Goal: Use online tool/utility: Utilize a website feature to perform a specific function

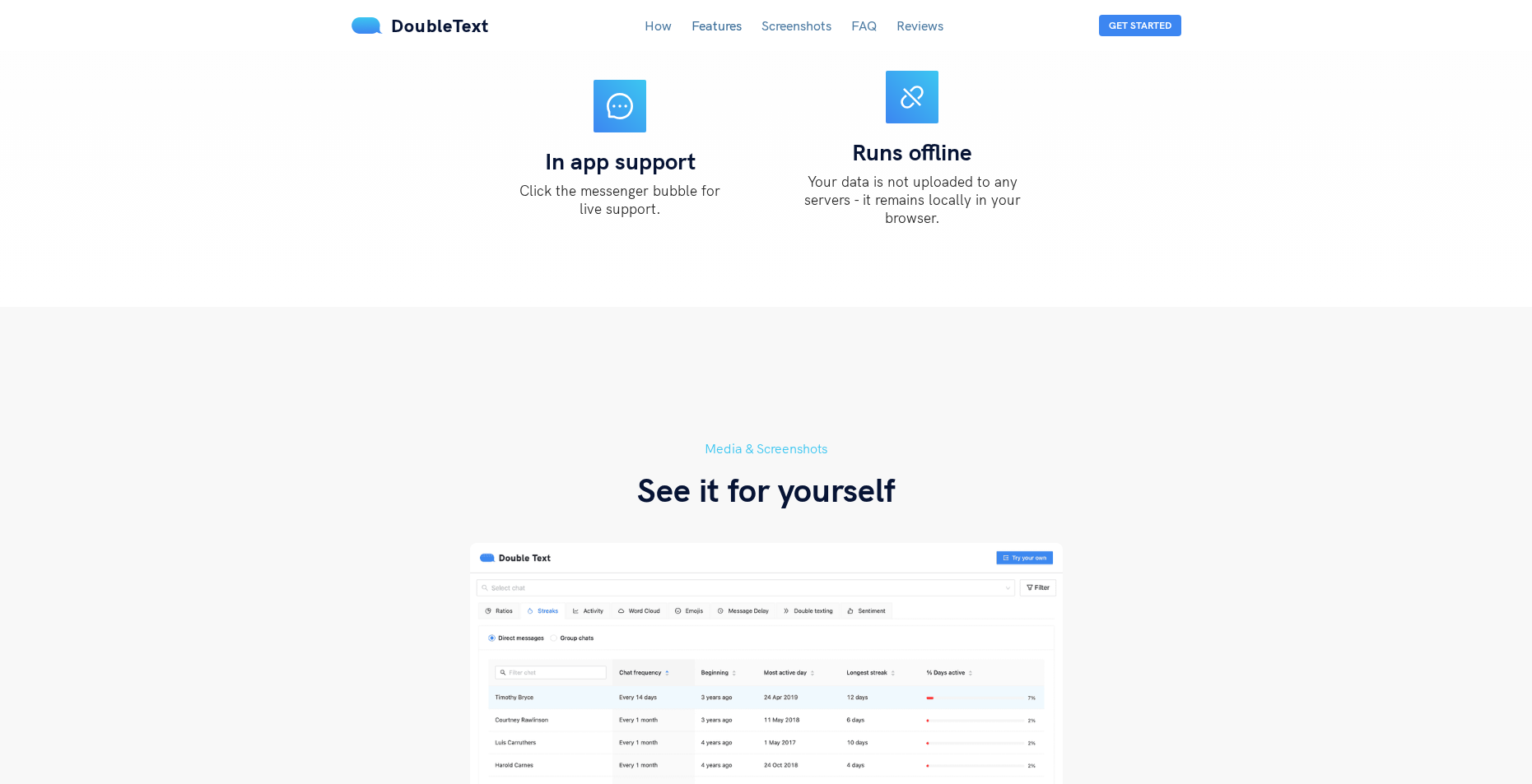
scroll to position [2195, 0]
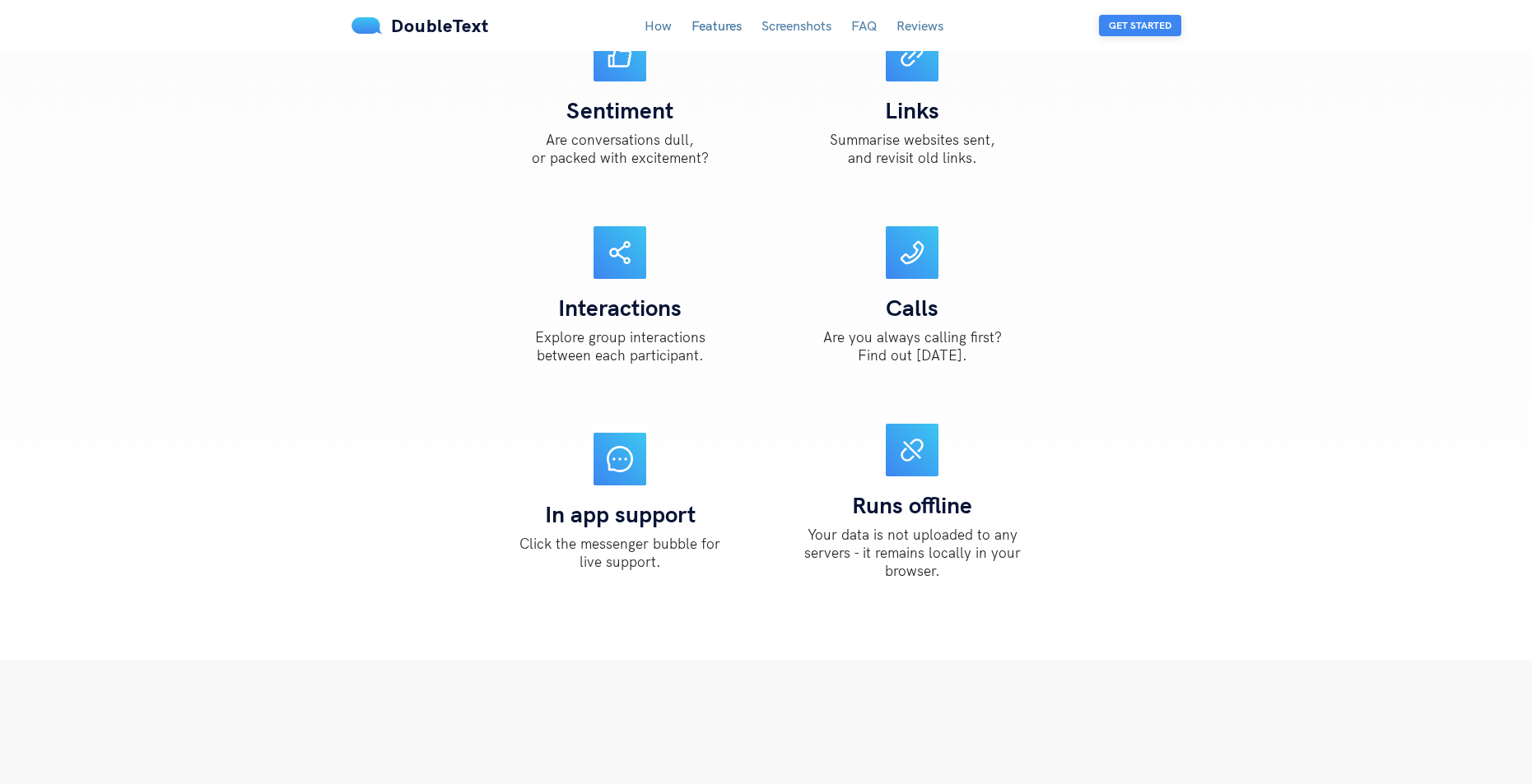
click at [1154, 17] on button "Get Started" at bounding box center [1140, 26] width 82 height 21
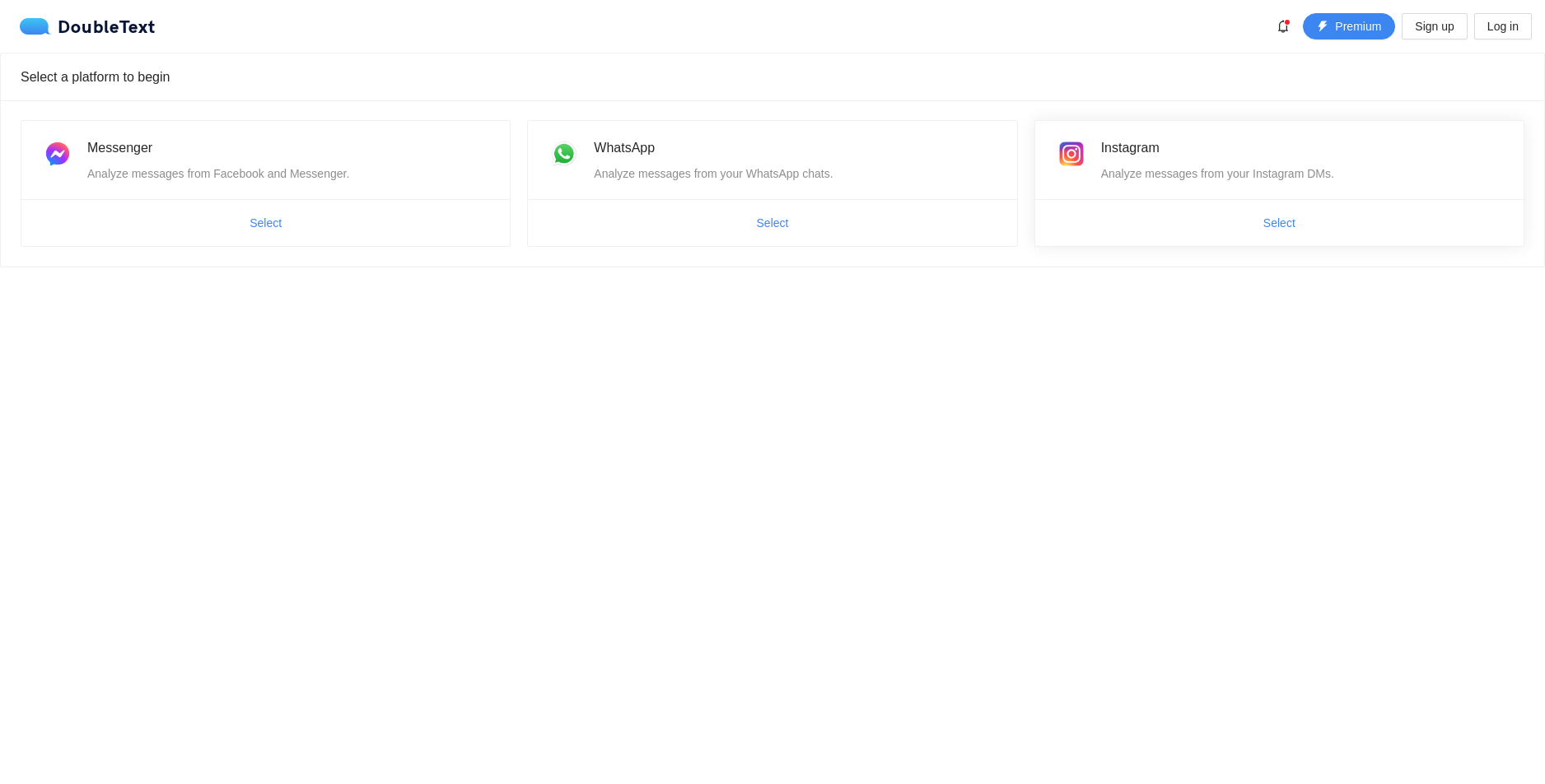
click at [1187, 215] on span "Select" at bounding box center [1279, 223] width 489 height 26
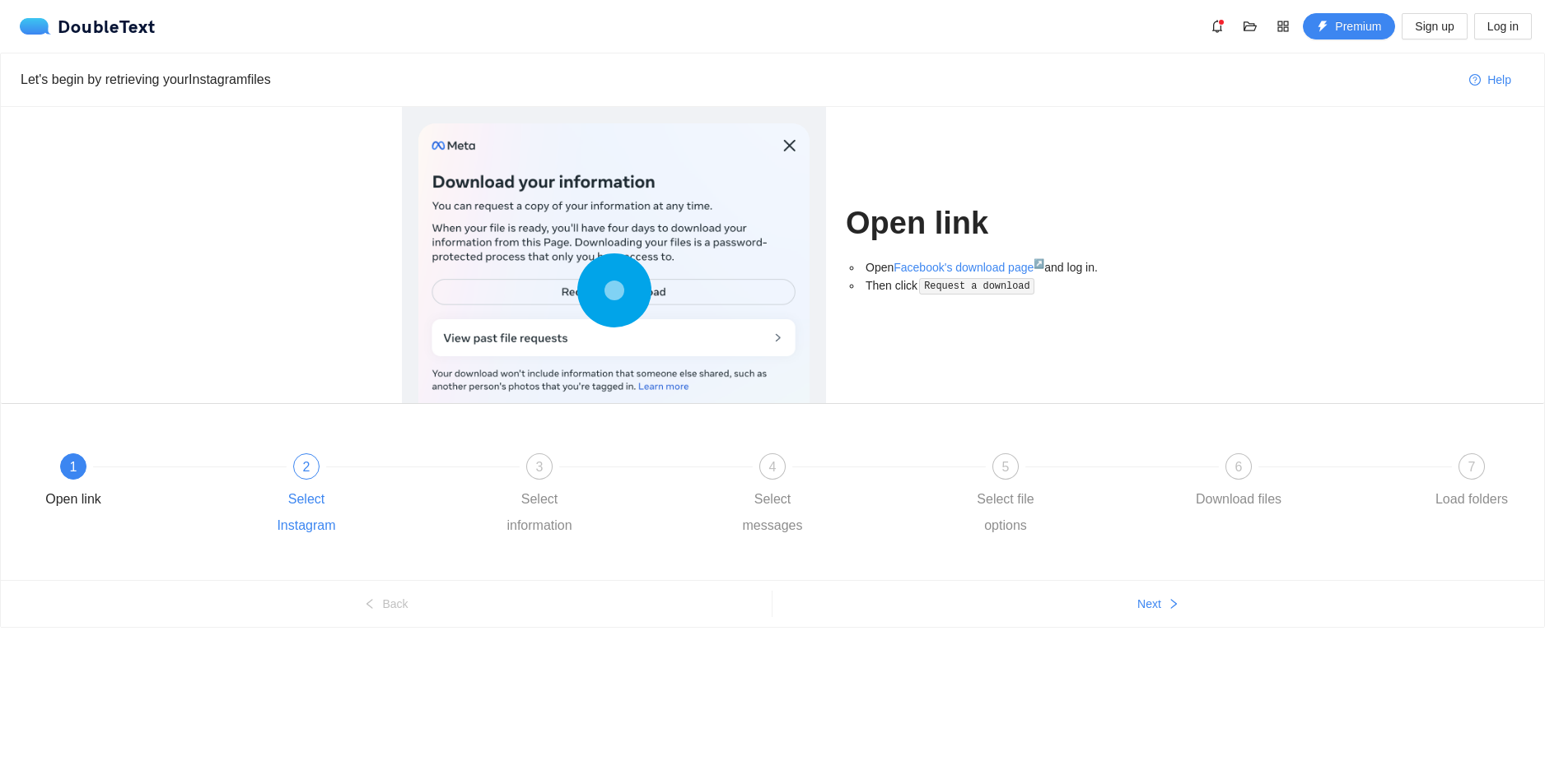
click at [303, 465] on span "2" at bounding box center [307, 467] width 7 height 14
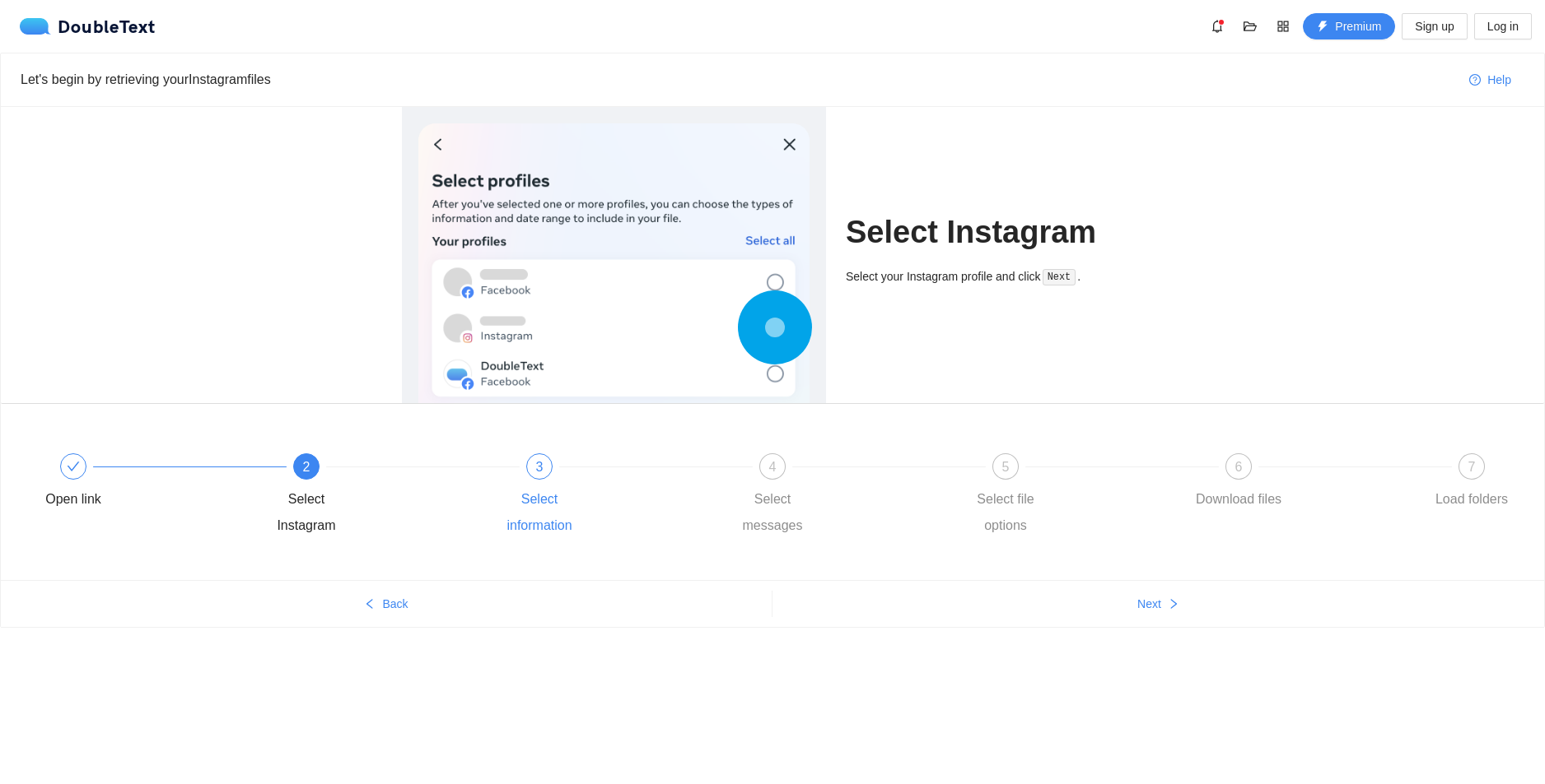
click at [536, 469] on span "3" at bounding box center [540, 467] width 7 height 14
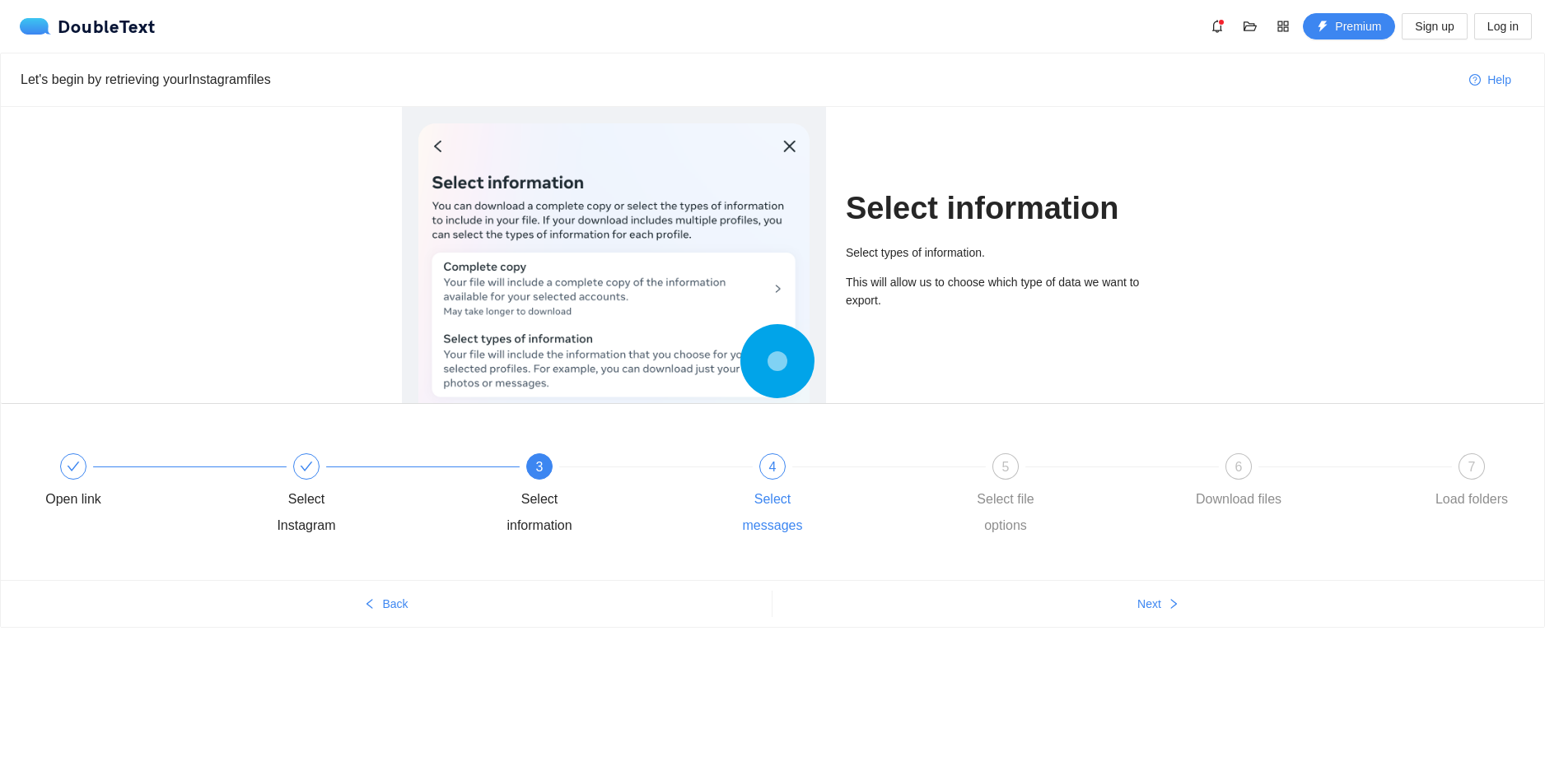
click at [766, 468] on div "4" at bounding box center [772, 467] width 26 height 26
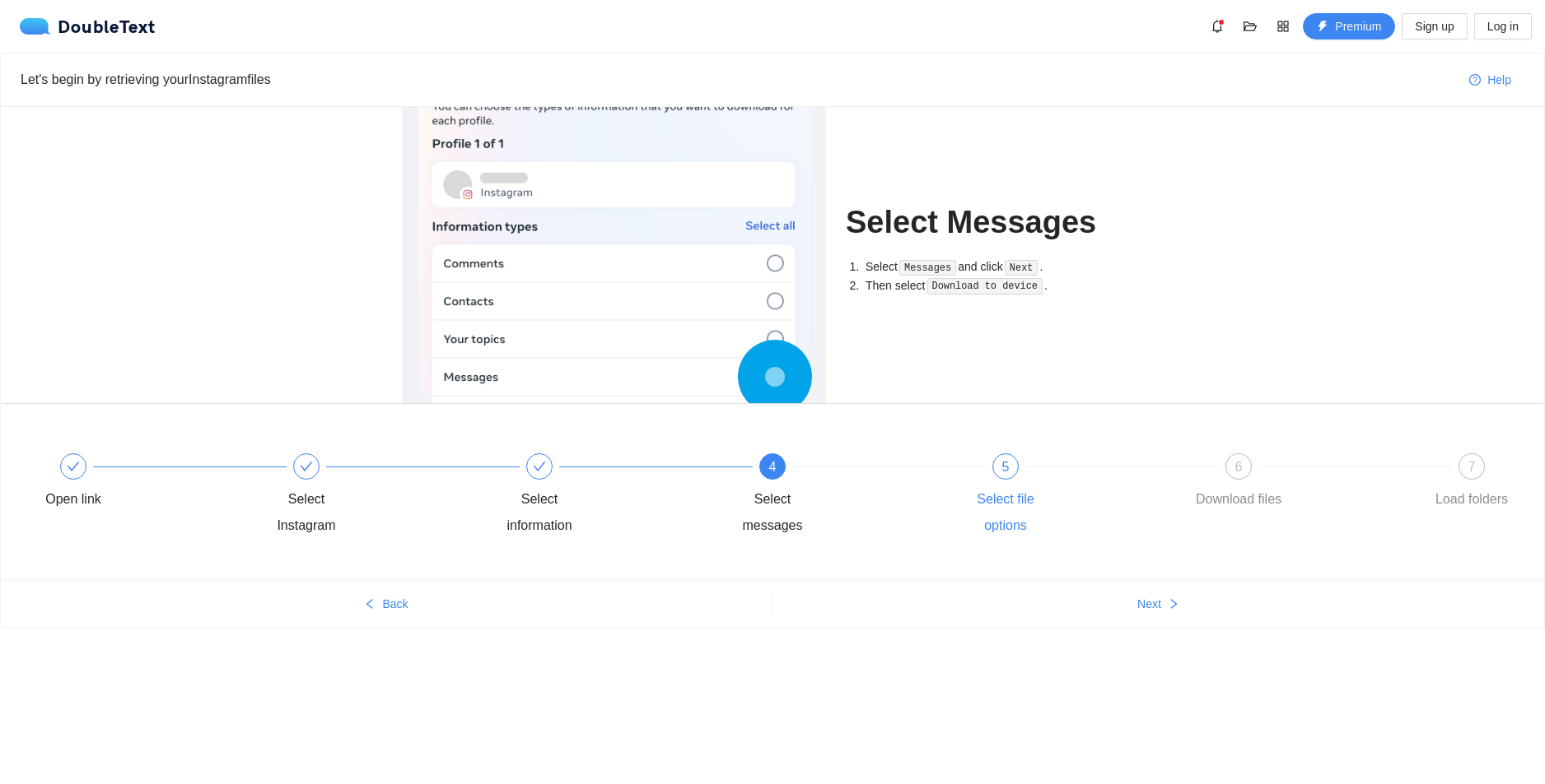
click at [1012, 477] on div "5" at bounding box center [1005, 467] width 26 height 26
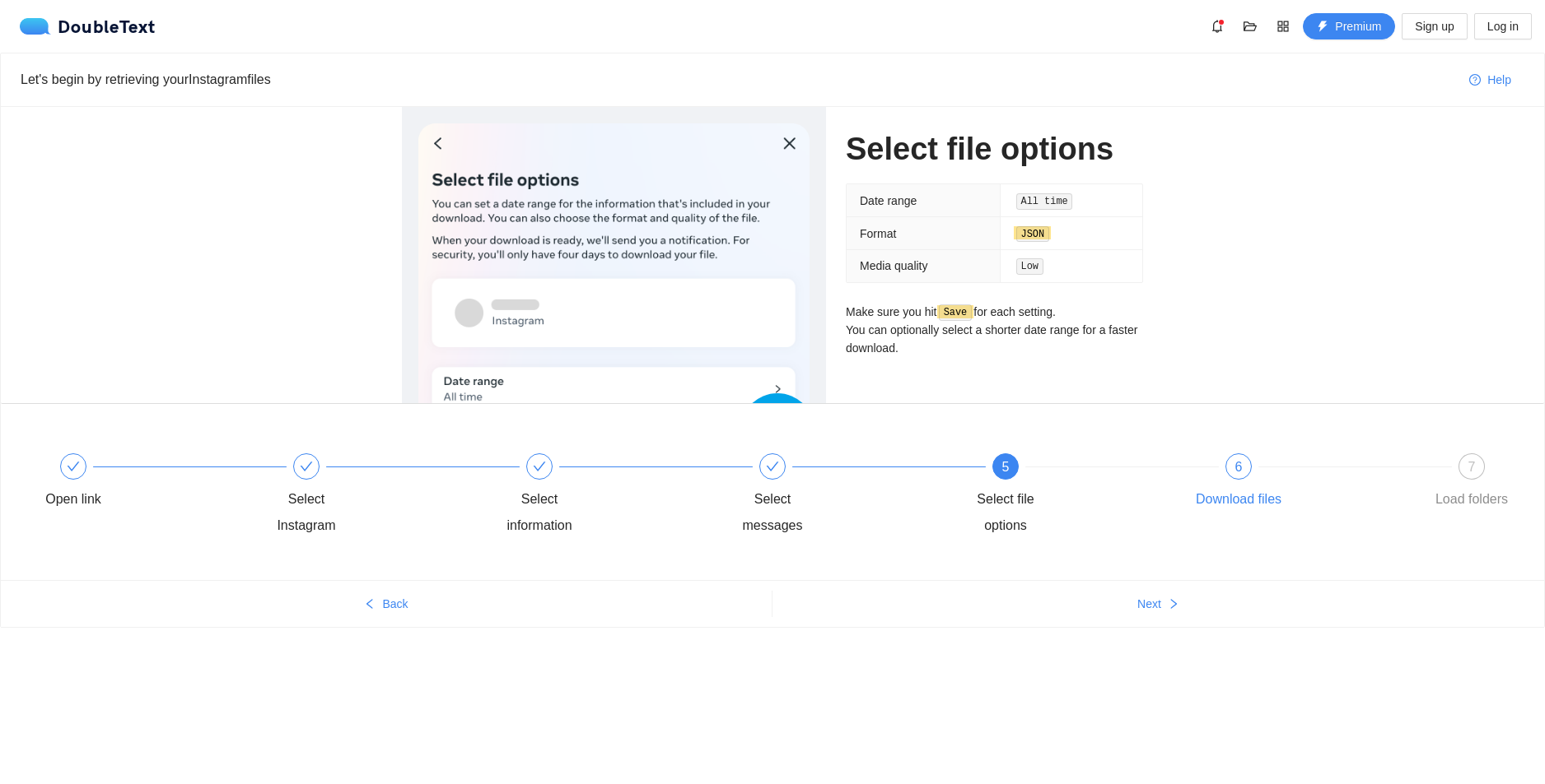
click at [1239, 469] on span "6" at bounding box center [1238, 467] width 7 height 14
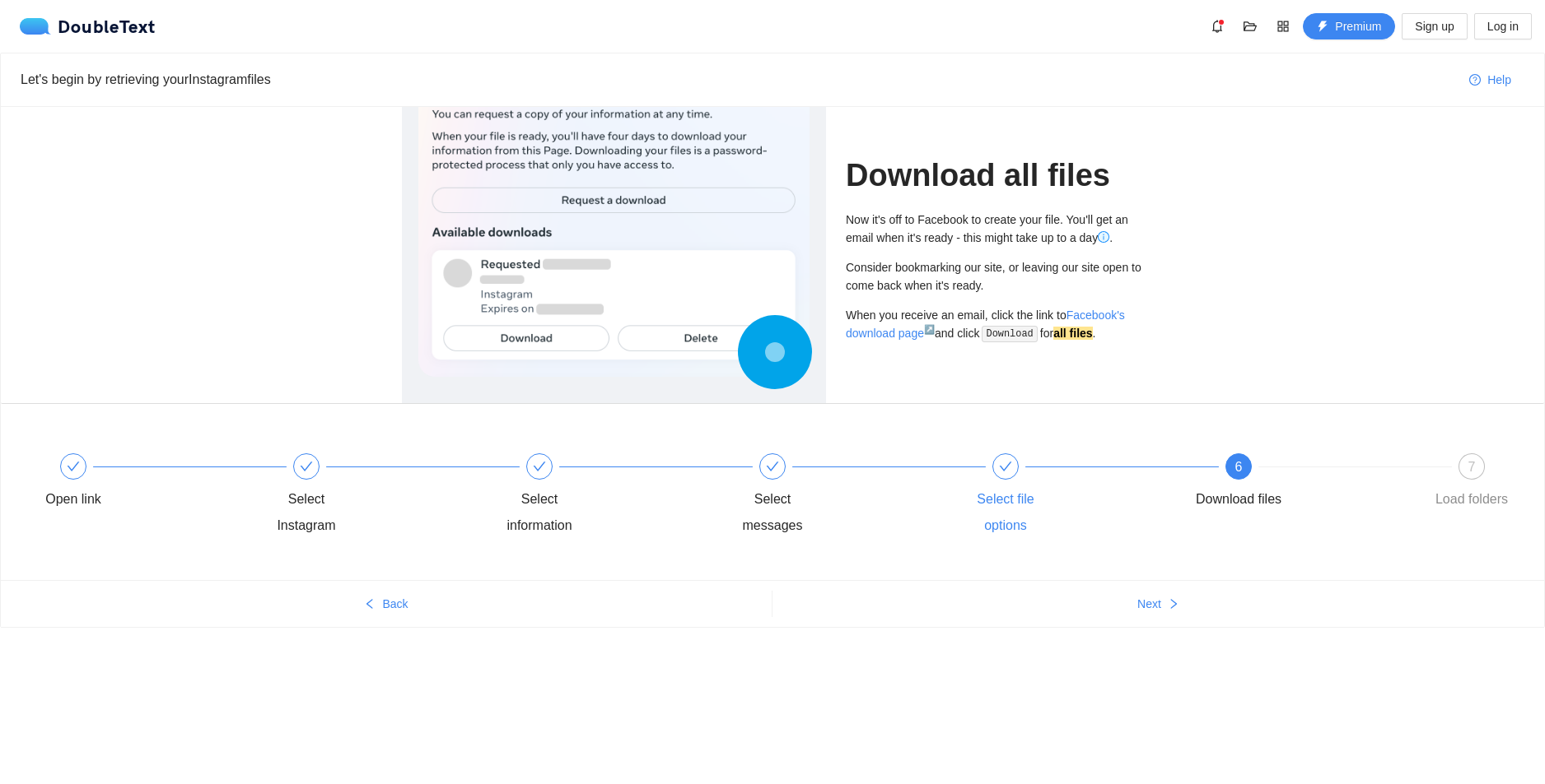
click at [1000, 471] on icon "check" at bounding box center [1005, 467] width 13 height 13
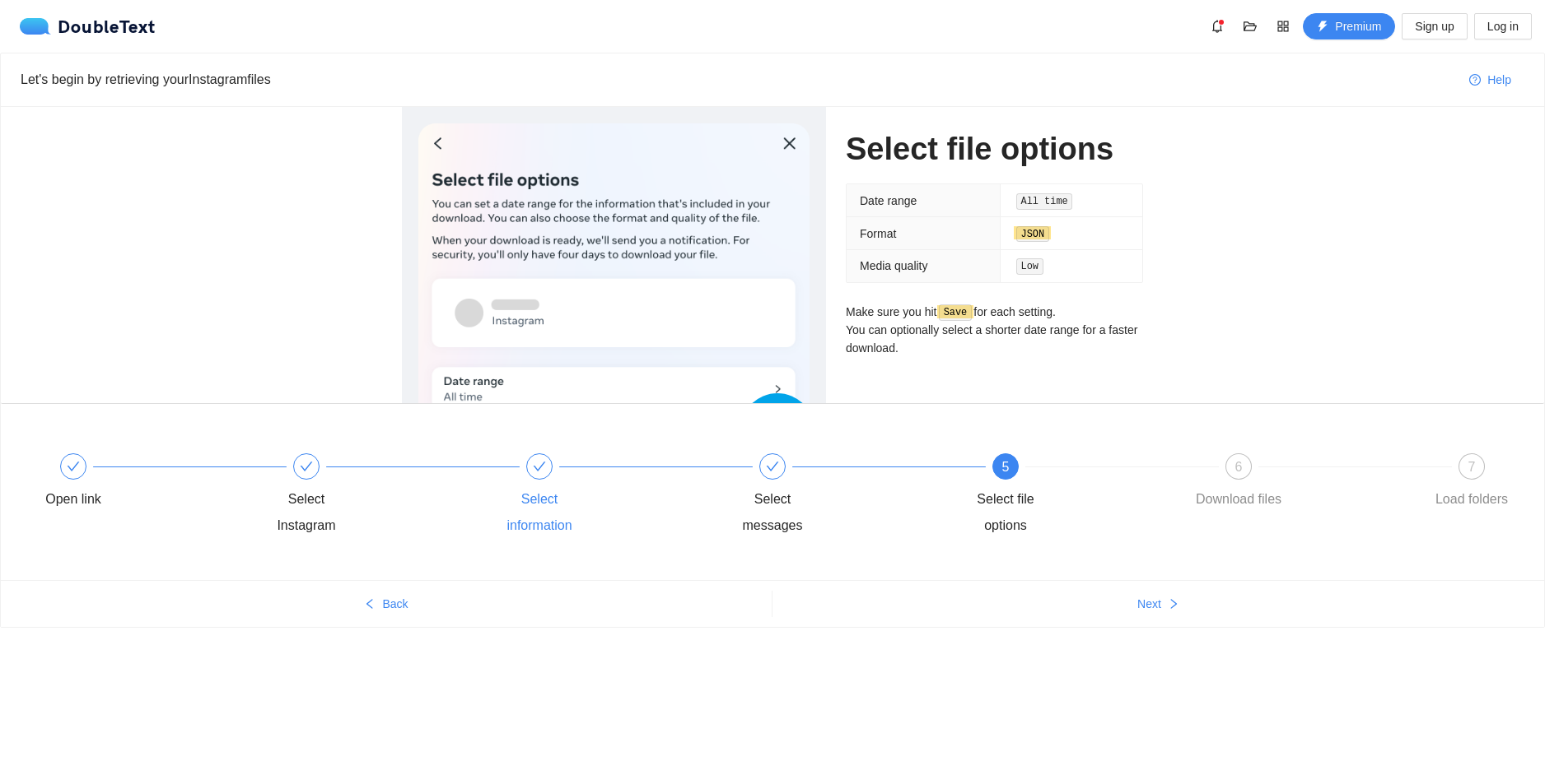
click at [543, 474] on icon "check" at bounding box center [540, 467] width 13 height 13
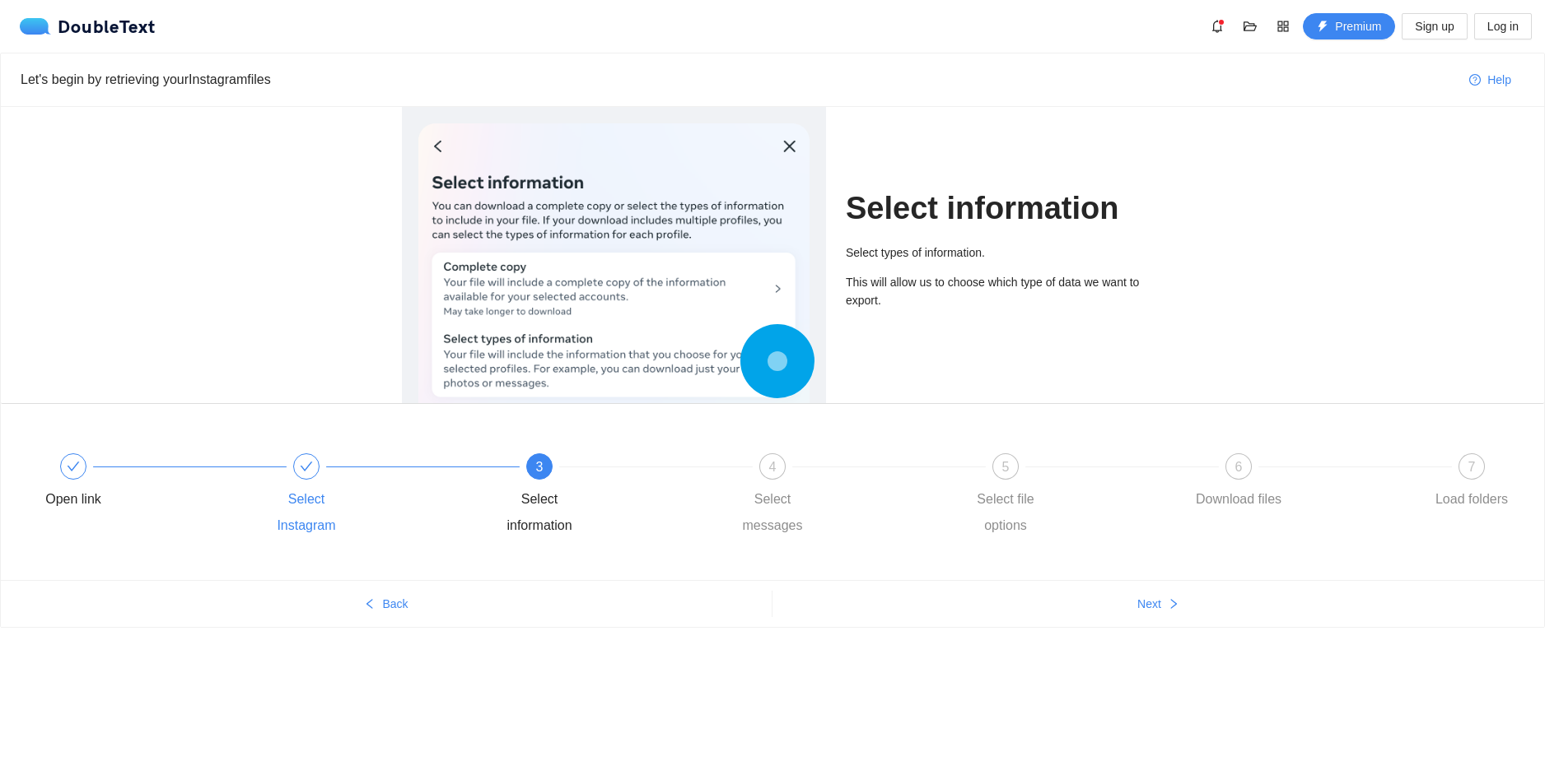
click at [315, 470] on div at bounding box center [307, 467] width 26 height 26
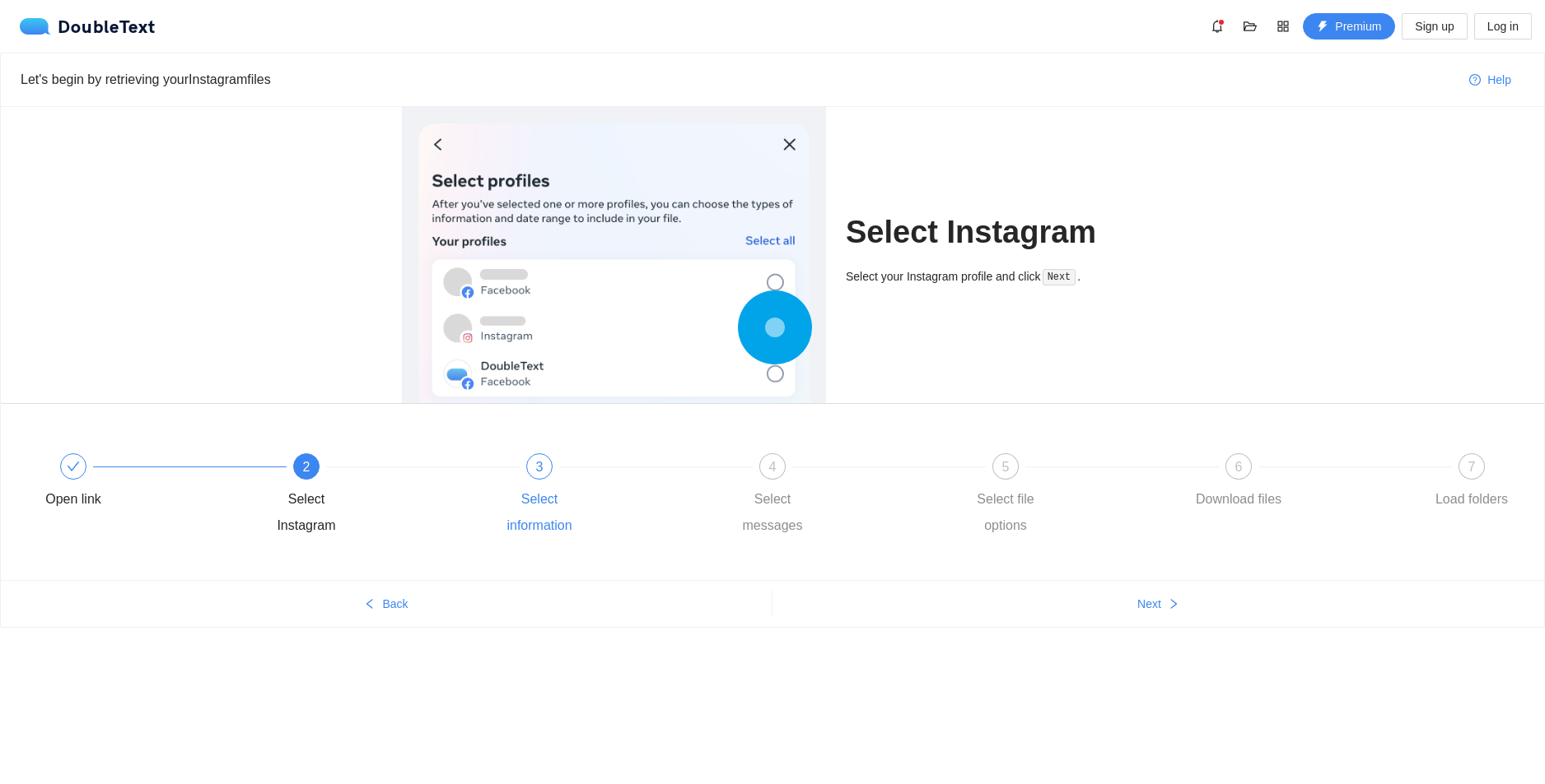
click at [519, 481] on div "3 Select information" at bounding box center [608, 497] width 233 height 86
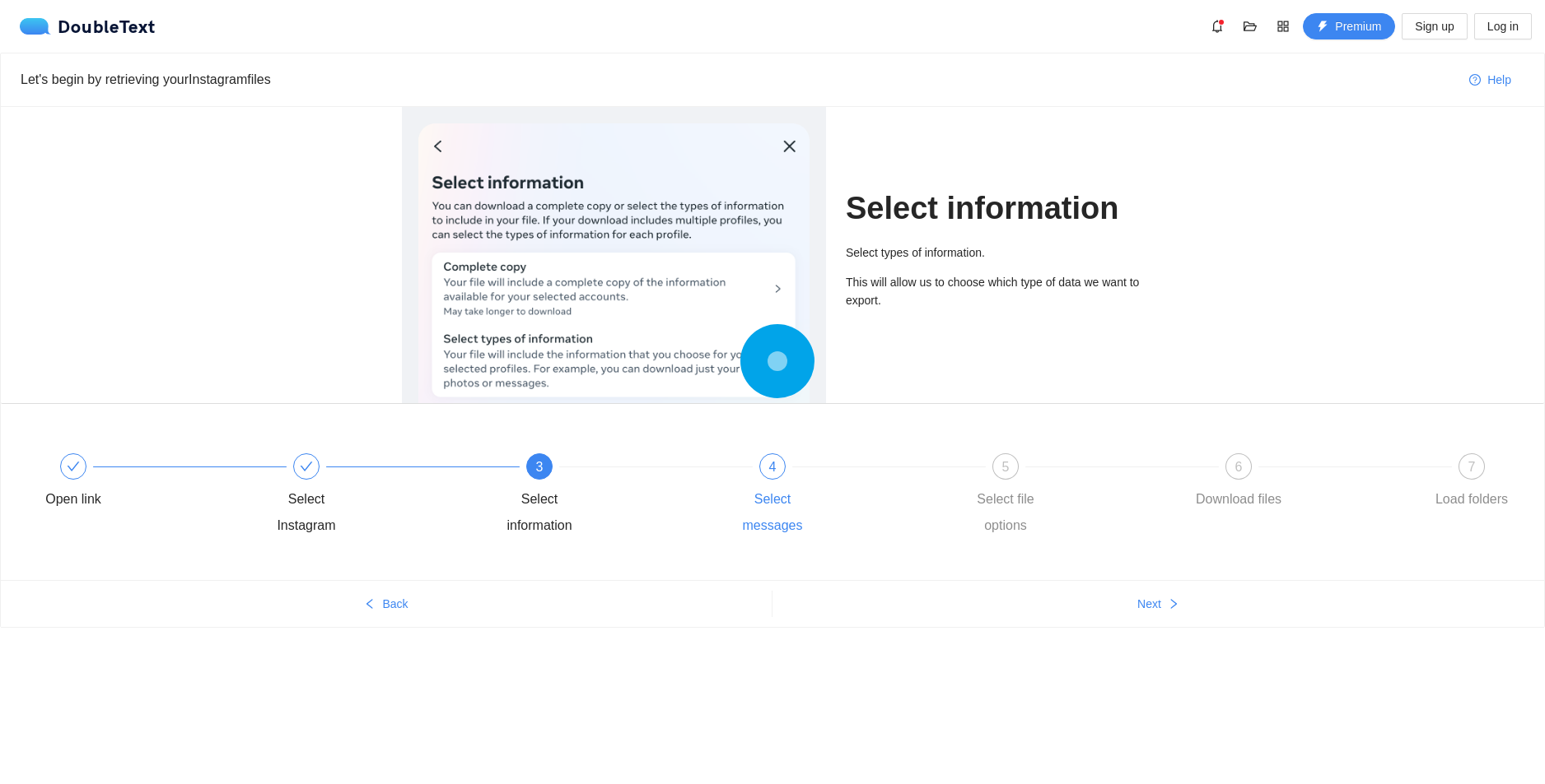
click at [753, 467] on div "4 Select messages" at bounding box center [840, 497] width 233 height 86
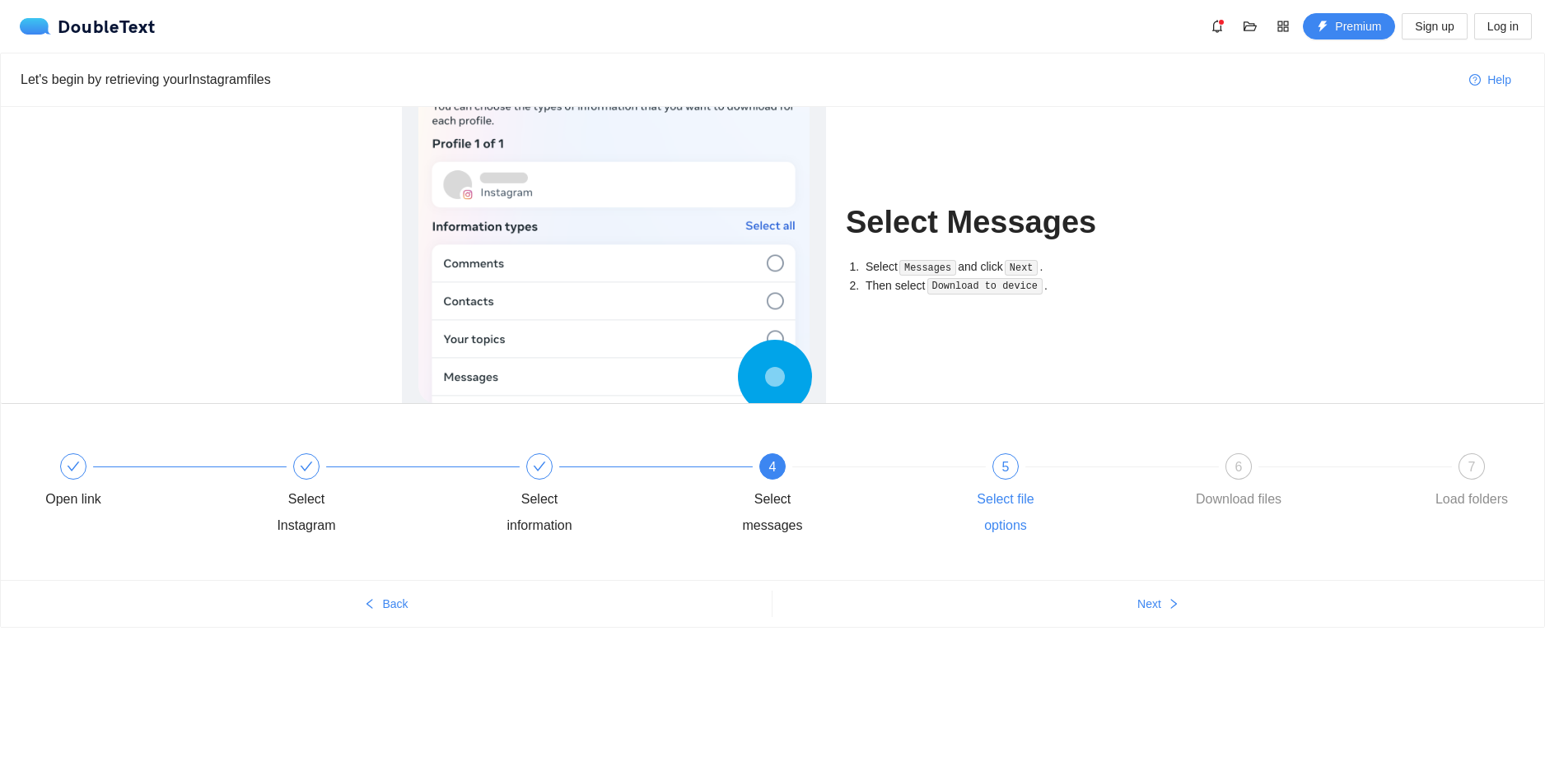
click at [1007, 460] on span "5" at bounding box center [1005, 467] width 7 height 14
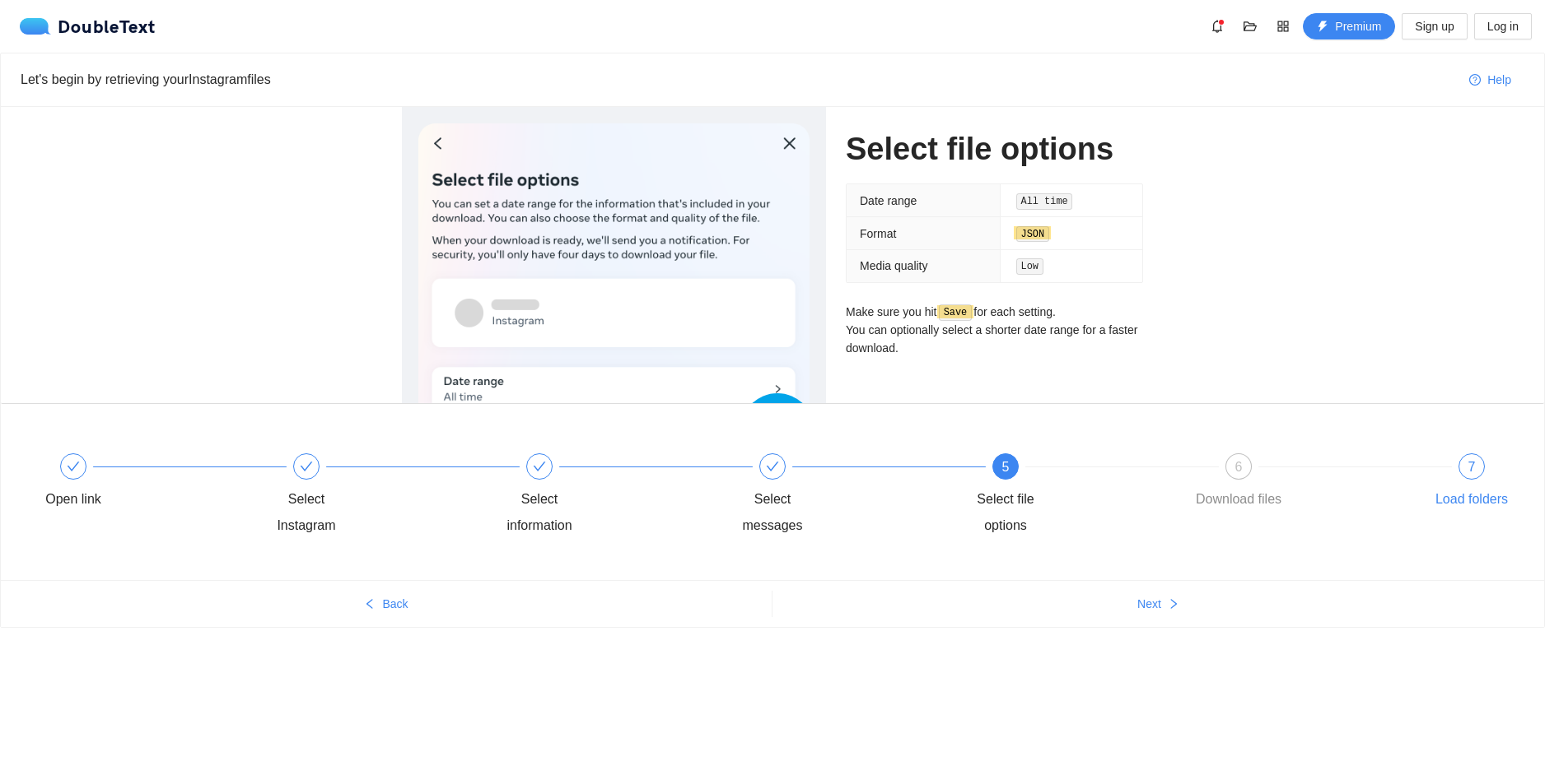
click at [1473, 467] on span "7" at bounding box center [1472, 467] width 7 height 14
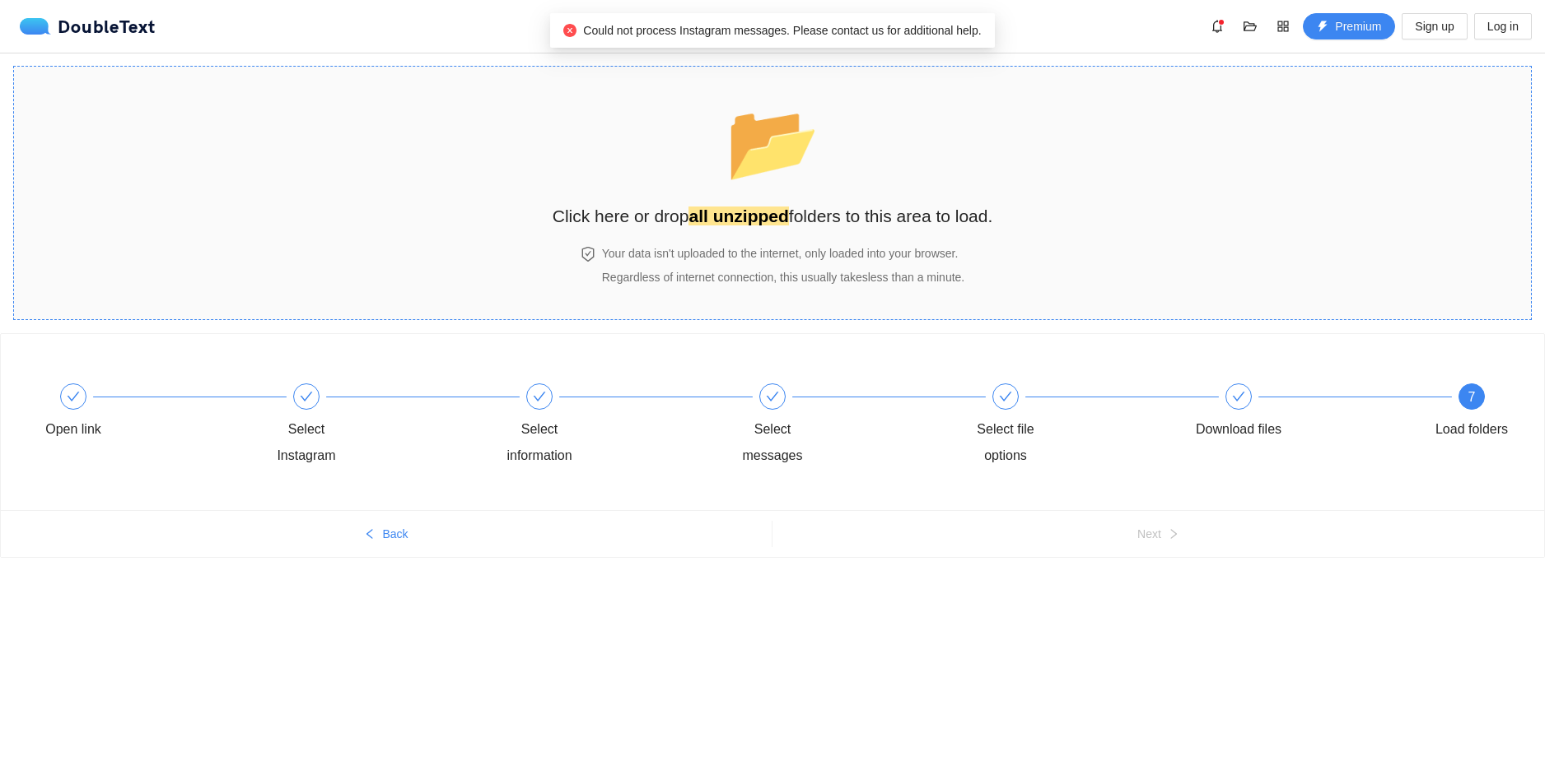
drag, startPoint x: 805, startPoint y: 151, endPoint x: 704, endPoint y: 152, distance: 101.0
click at [704, 152] on div "📂 Click here or drop all unzipped folders to this area to load." at bounding box center [773, 156] width 441 height 147
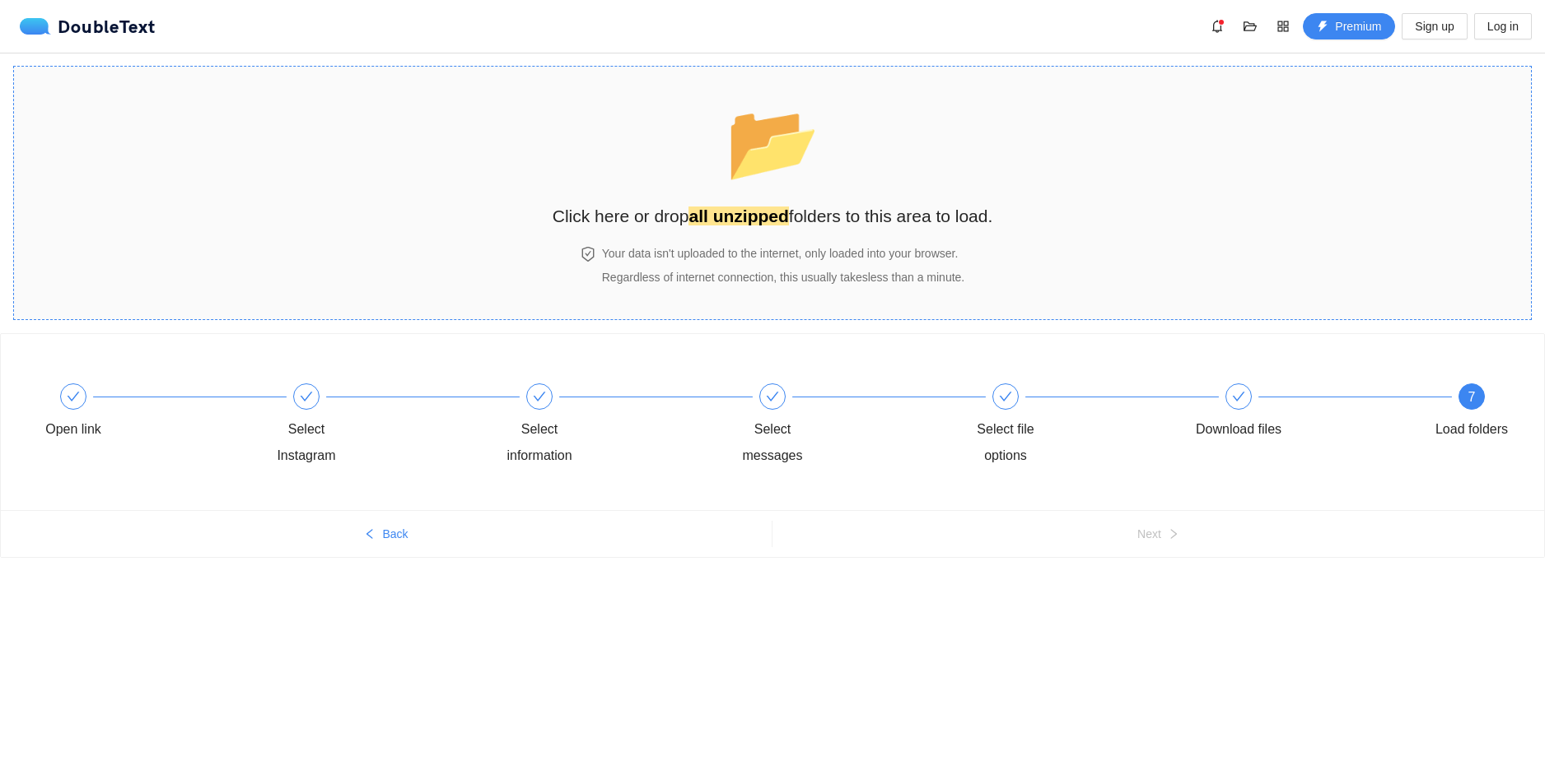
click at [832, 81] on section "📂 Click here or drop all unzipped folders to this area to load. Your data isn't…" at bounding box center [772, 193] width 1519 height 254
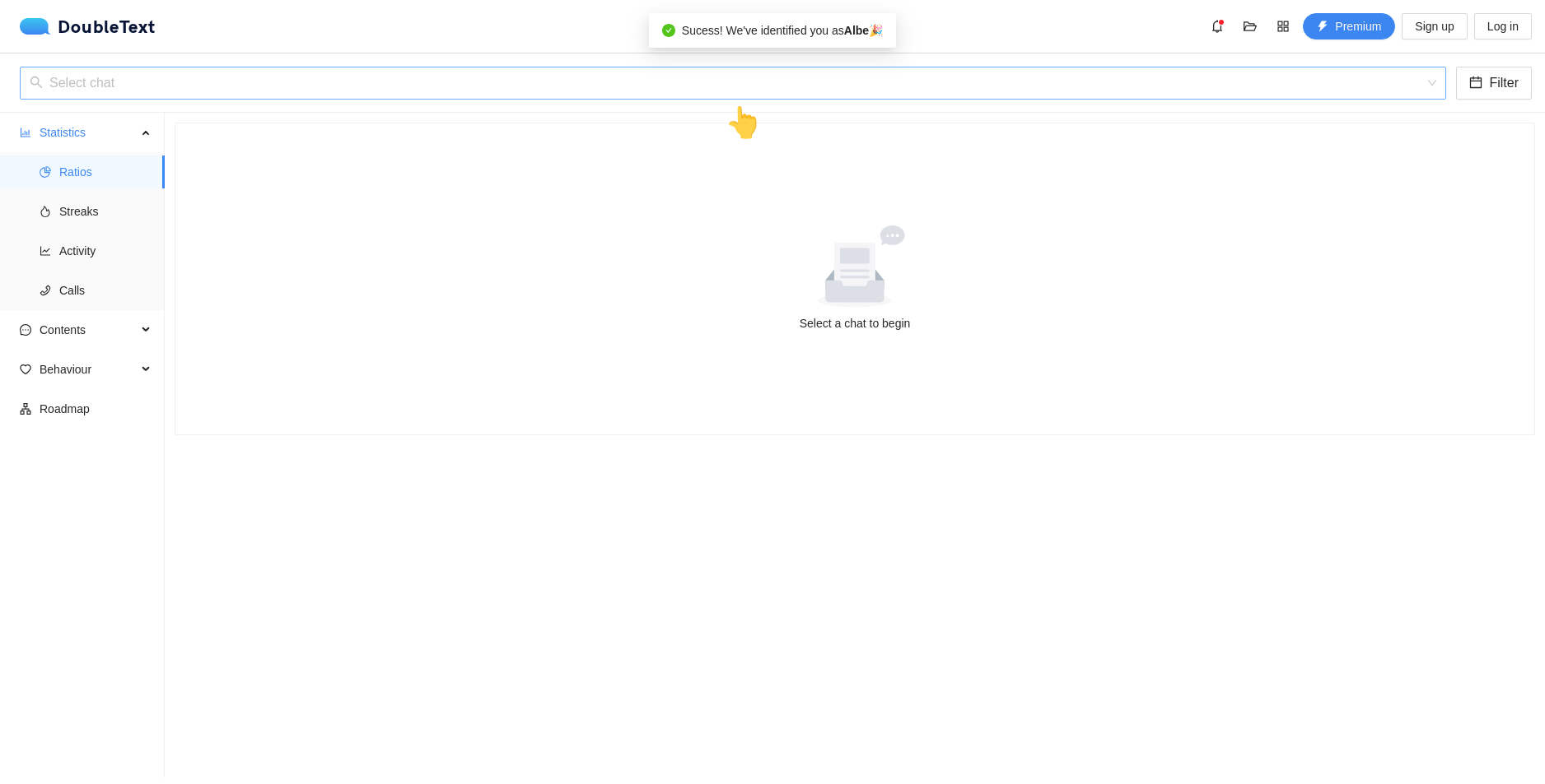
click at [538, 87] on input "search" at bounding box center [727, 83] width 1395 height 31
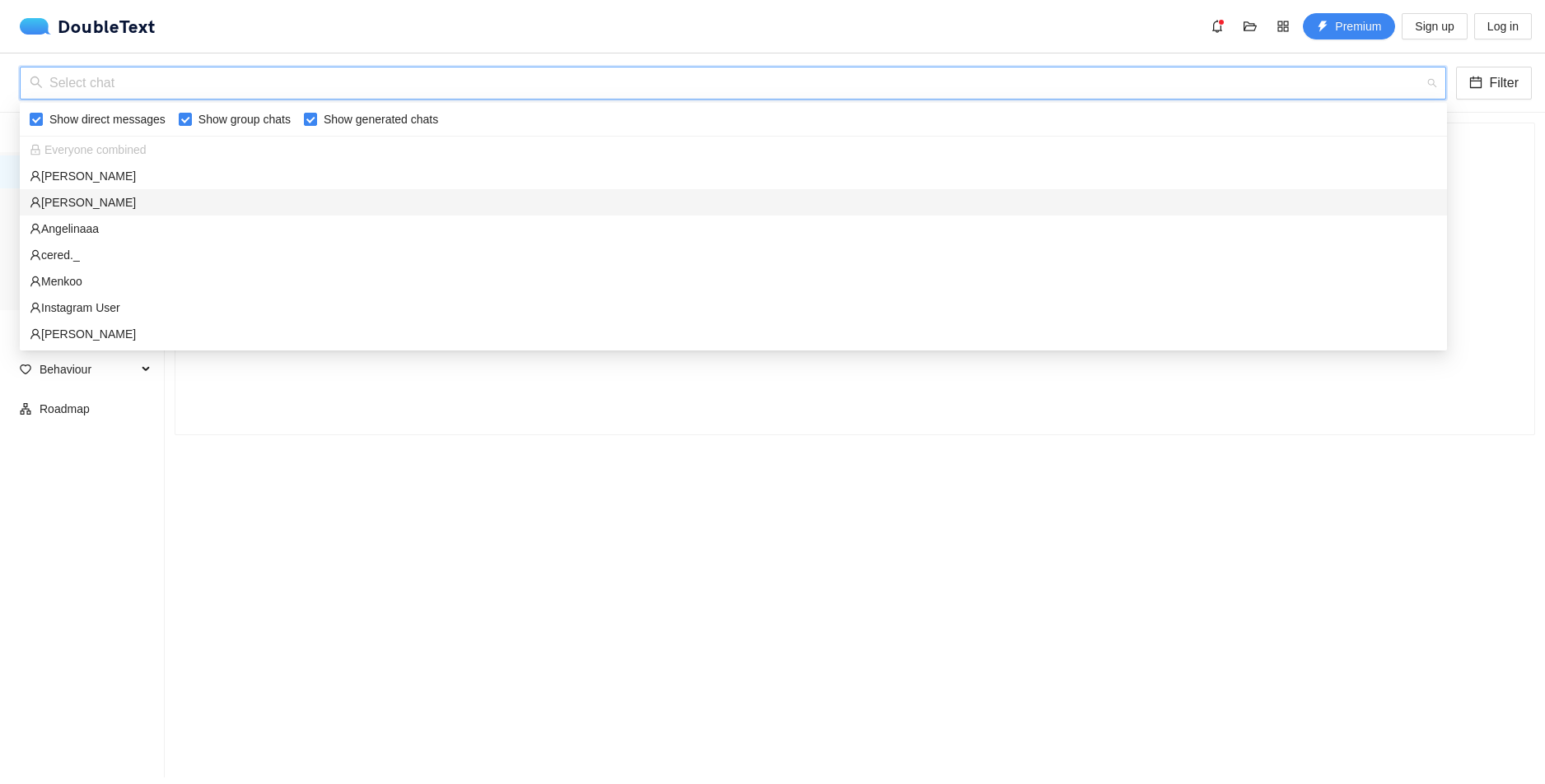
click at [119, 208] on div "Lilla" at bounding box center [733, 203] width 1407 height 18
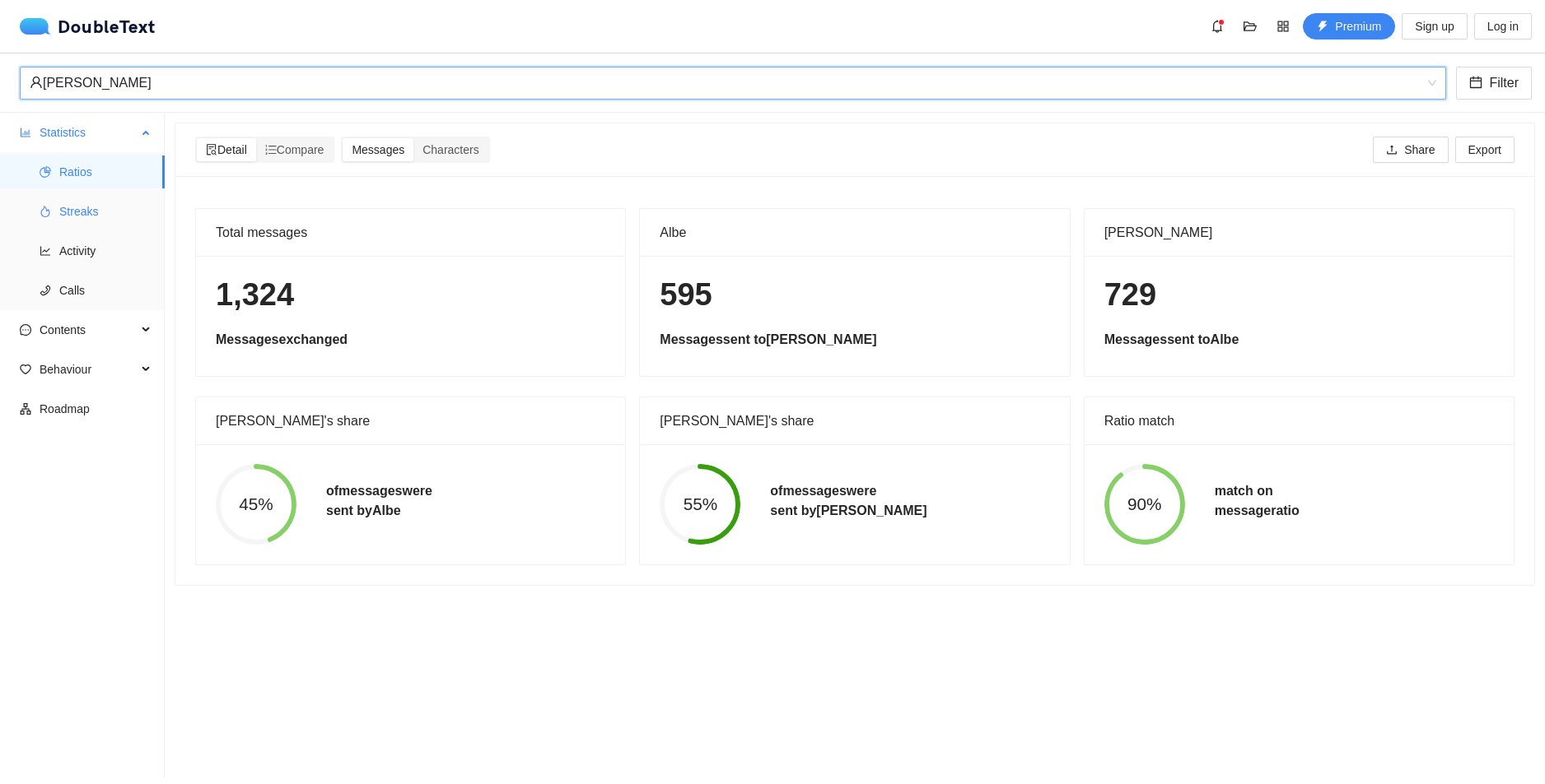
click at [89, 198] on span "Streaks" at bounding box center [105, 212] width 92 height 33
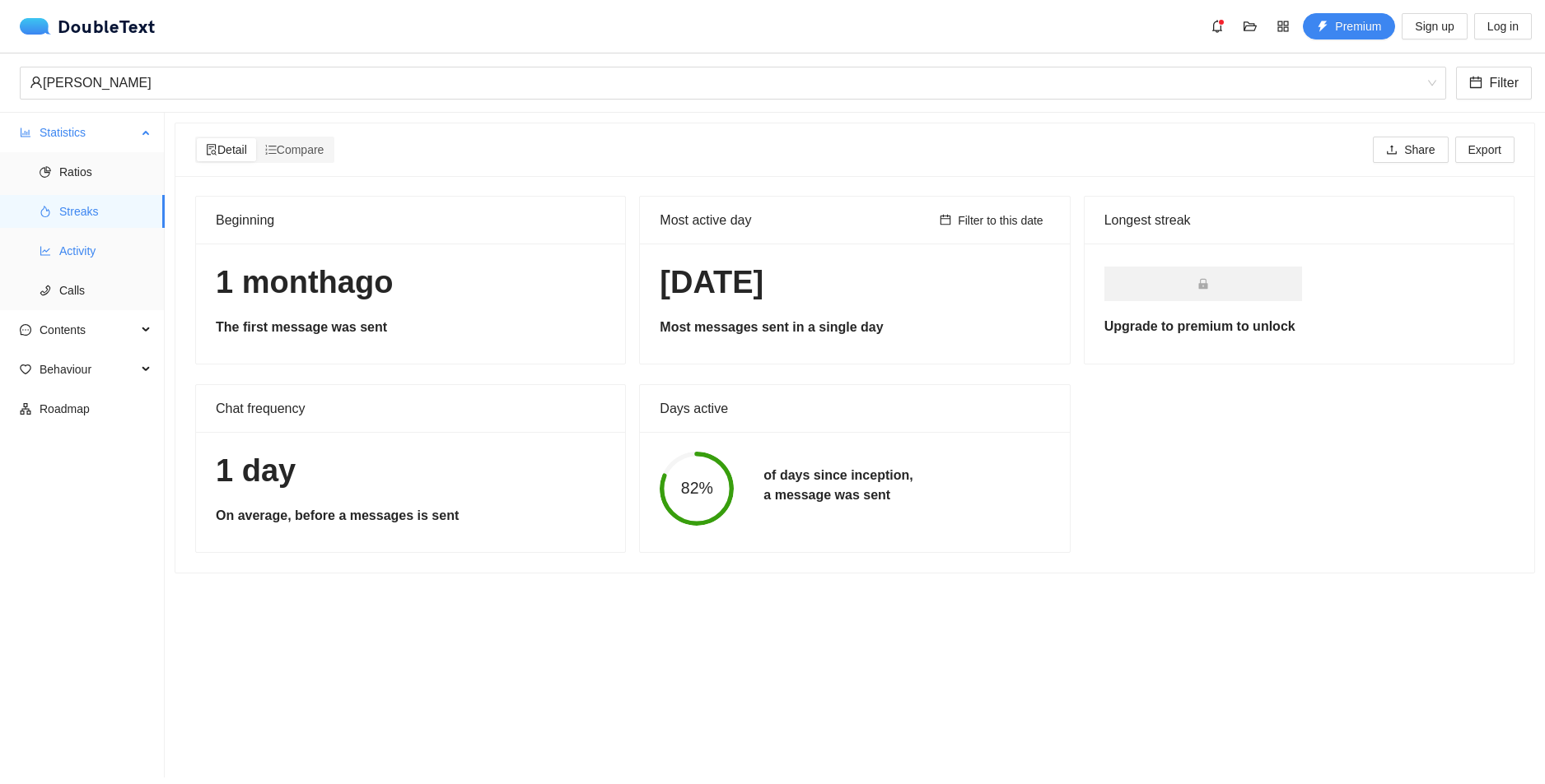
click at [84, 253] on span "Activity" at bounding box center [105, 251] width 92 height 33
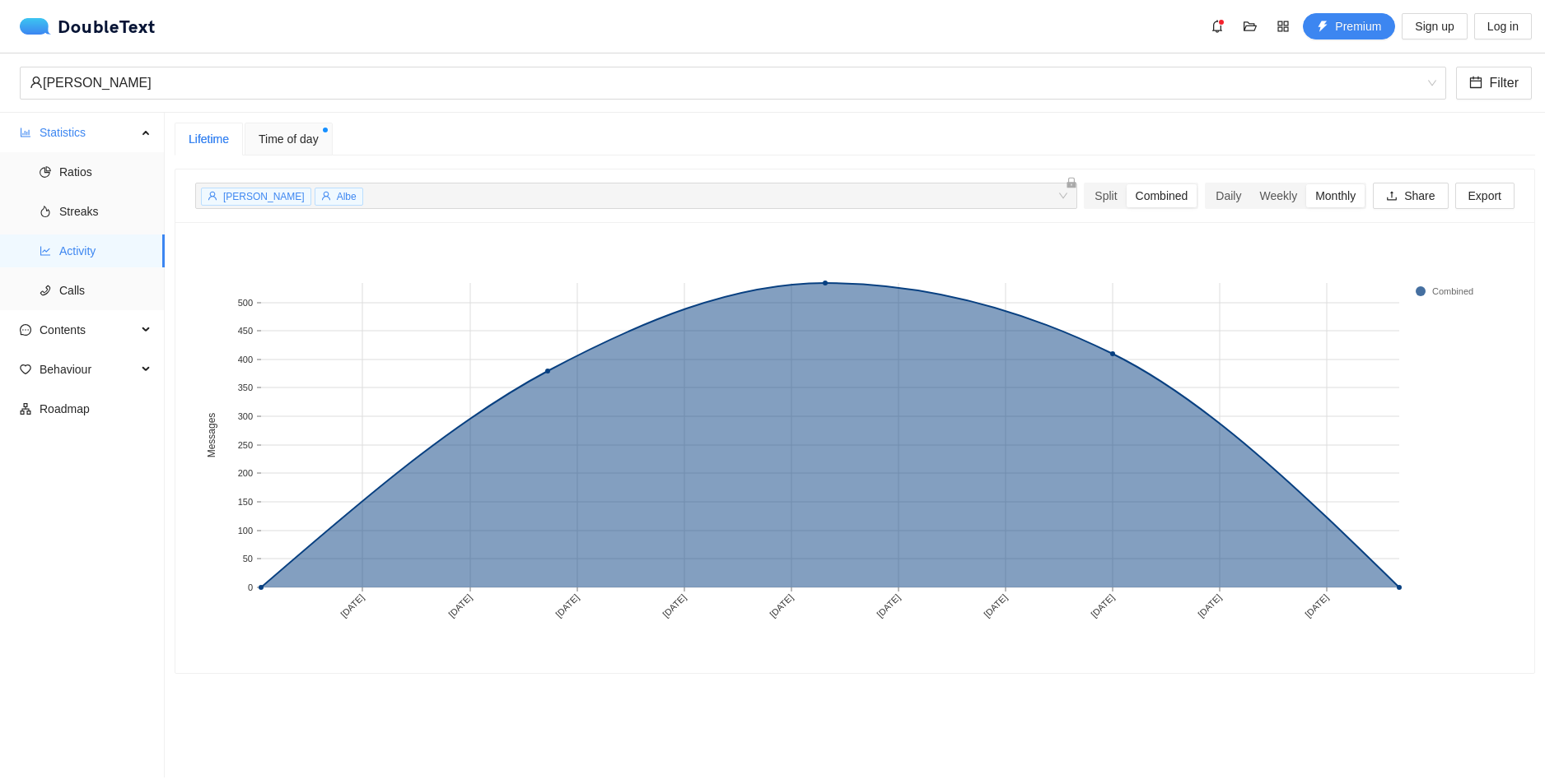
click at [279, 143] on span "Time of day" at bounding box center [288, 139] width 60 height 18
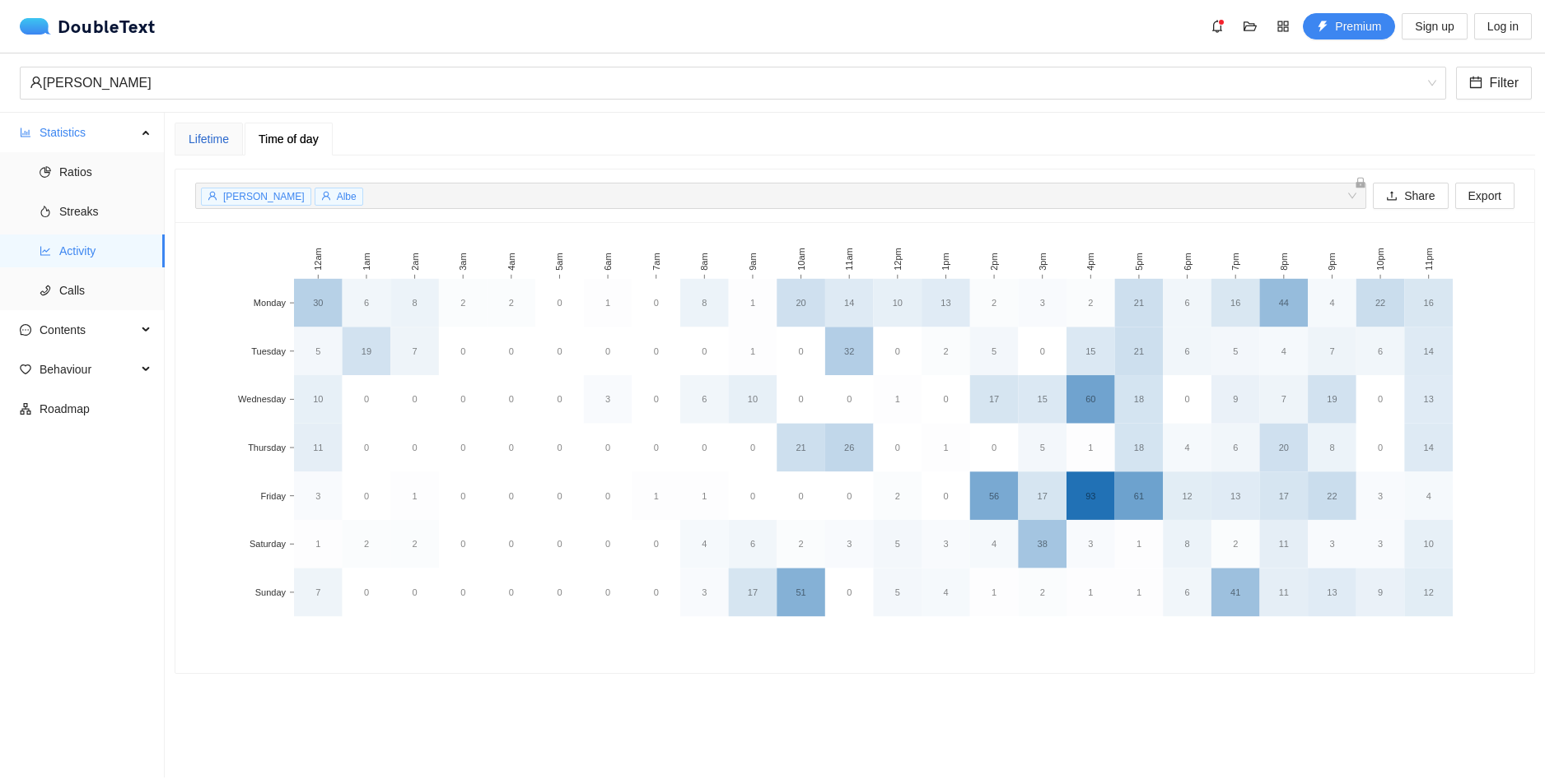
click at [208, 142] on div "Lifetime" at bounding box center [208, 139] width 40 height 18
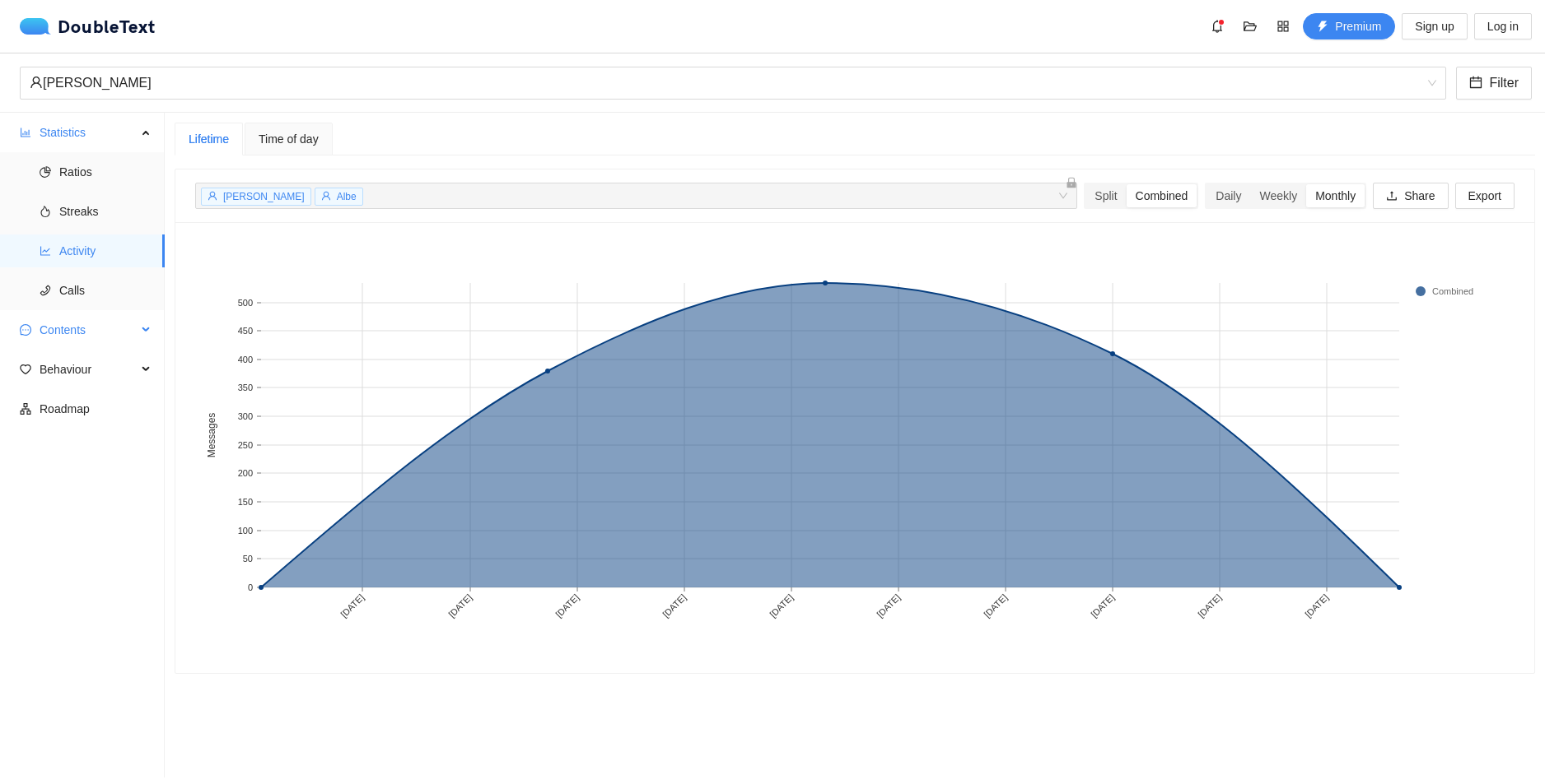
click at [114, 330] on span "Contents" at bounding box center [88, 330] width 97 height 33
click at [121, 364] on span "Word Cloud" at bounding box center [105, 370] width 92 height 33
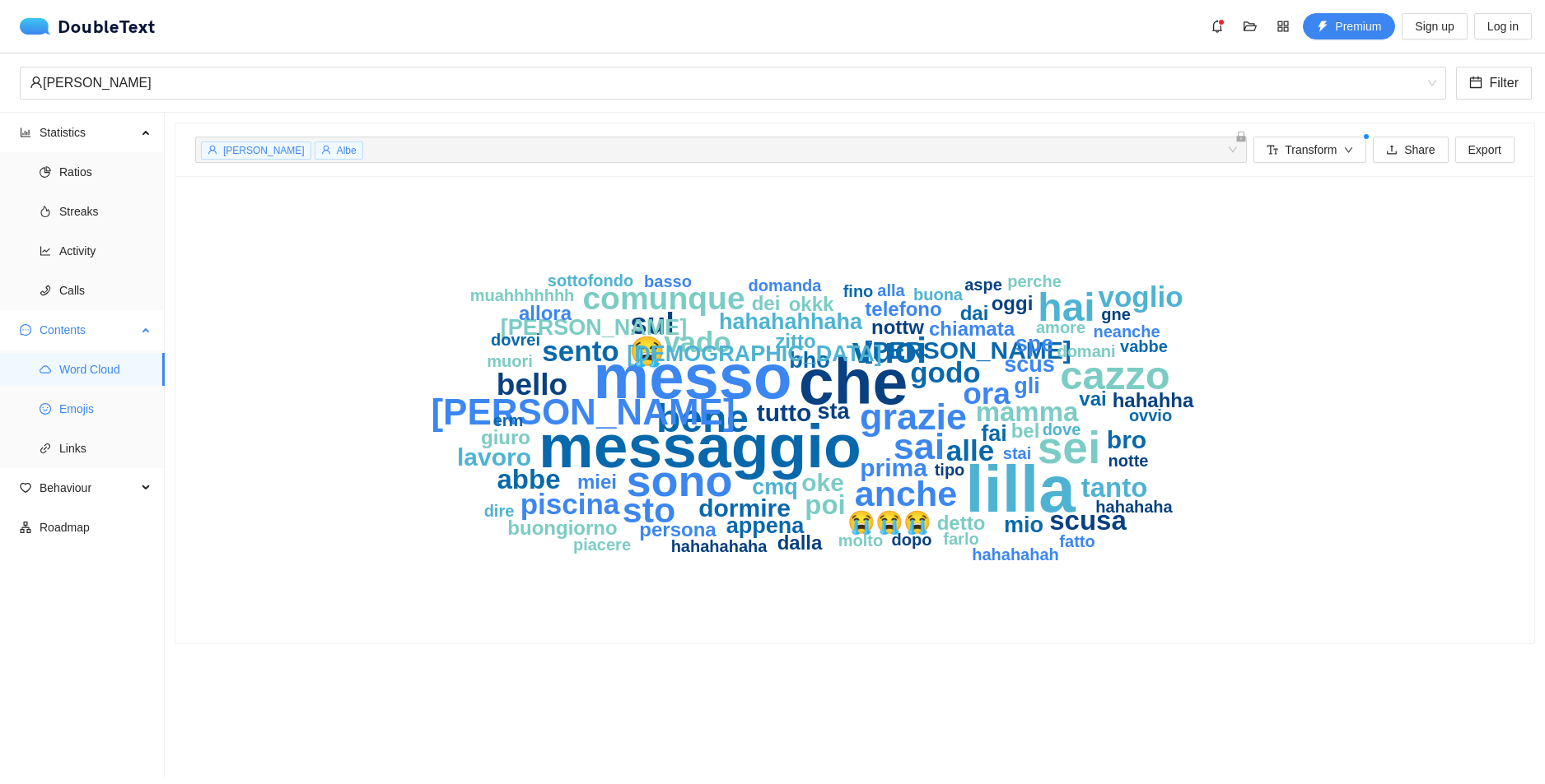
click at [107, 397] on span "Emojis" at bounding box center [105, 409] width 92 height 33
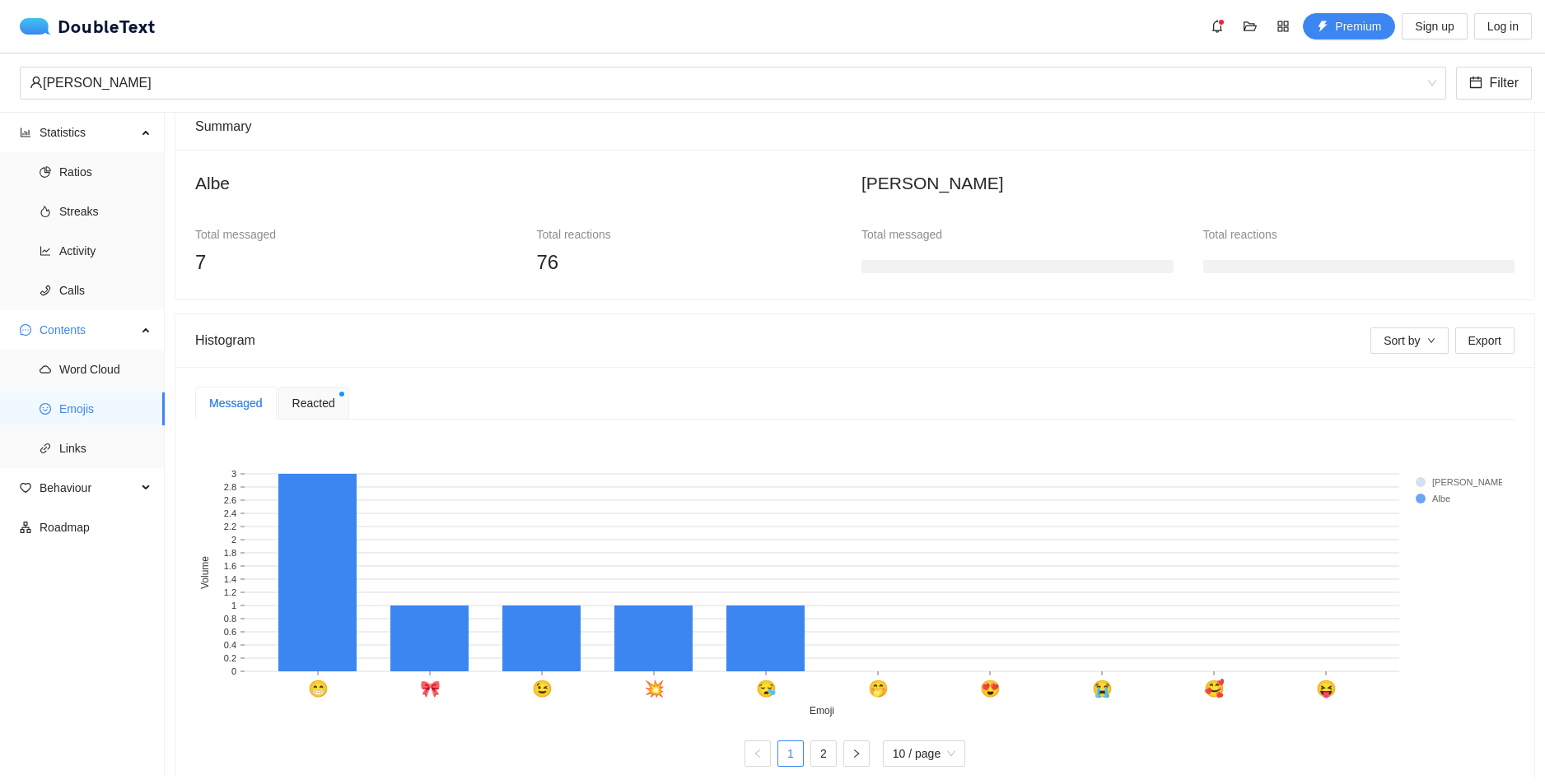
scroll to position [142, 0]
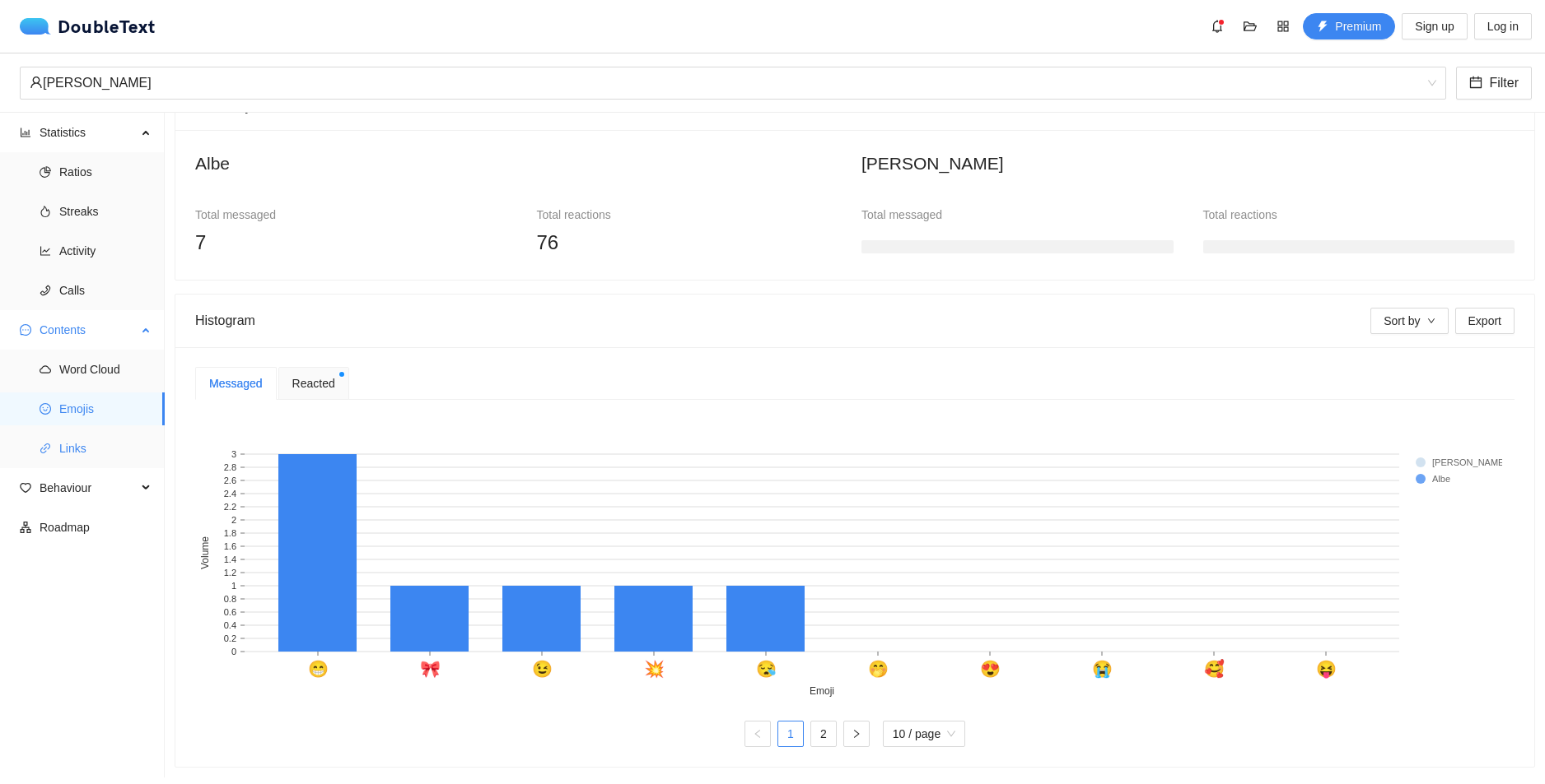
click at [107, 447] on span "Links" at bounding box center [105, 449] width 92 height 33
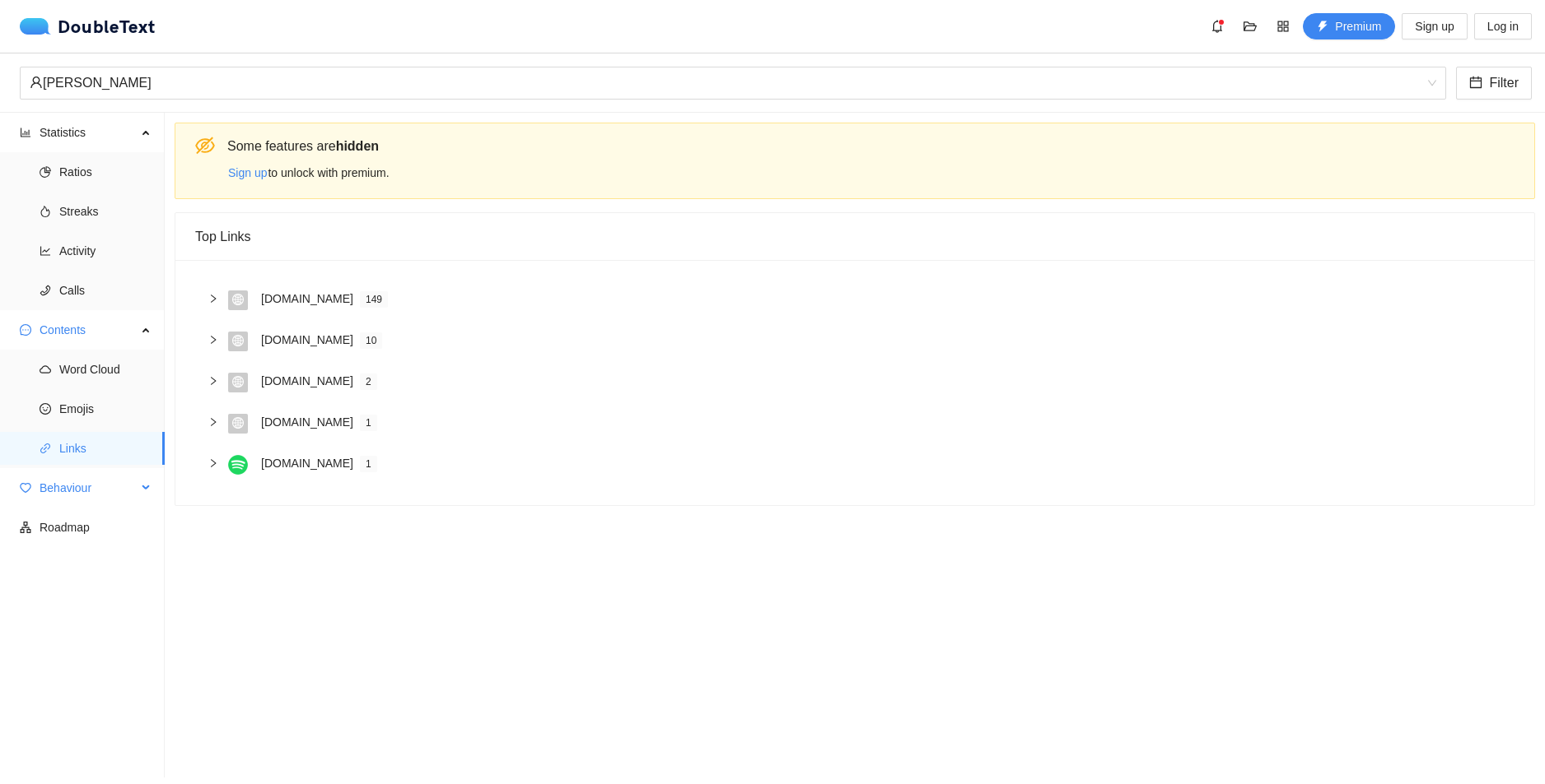
click at [105, 483] on span "Behaviour" at bounding box center [88, 488] width 97 height 33
click at [105, 530] on span "Engagement" at bounding box center [105, 528] width 92 height 33
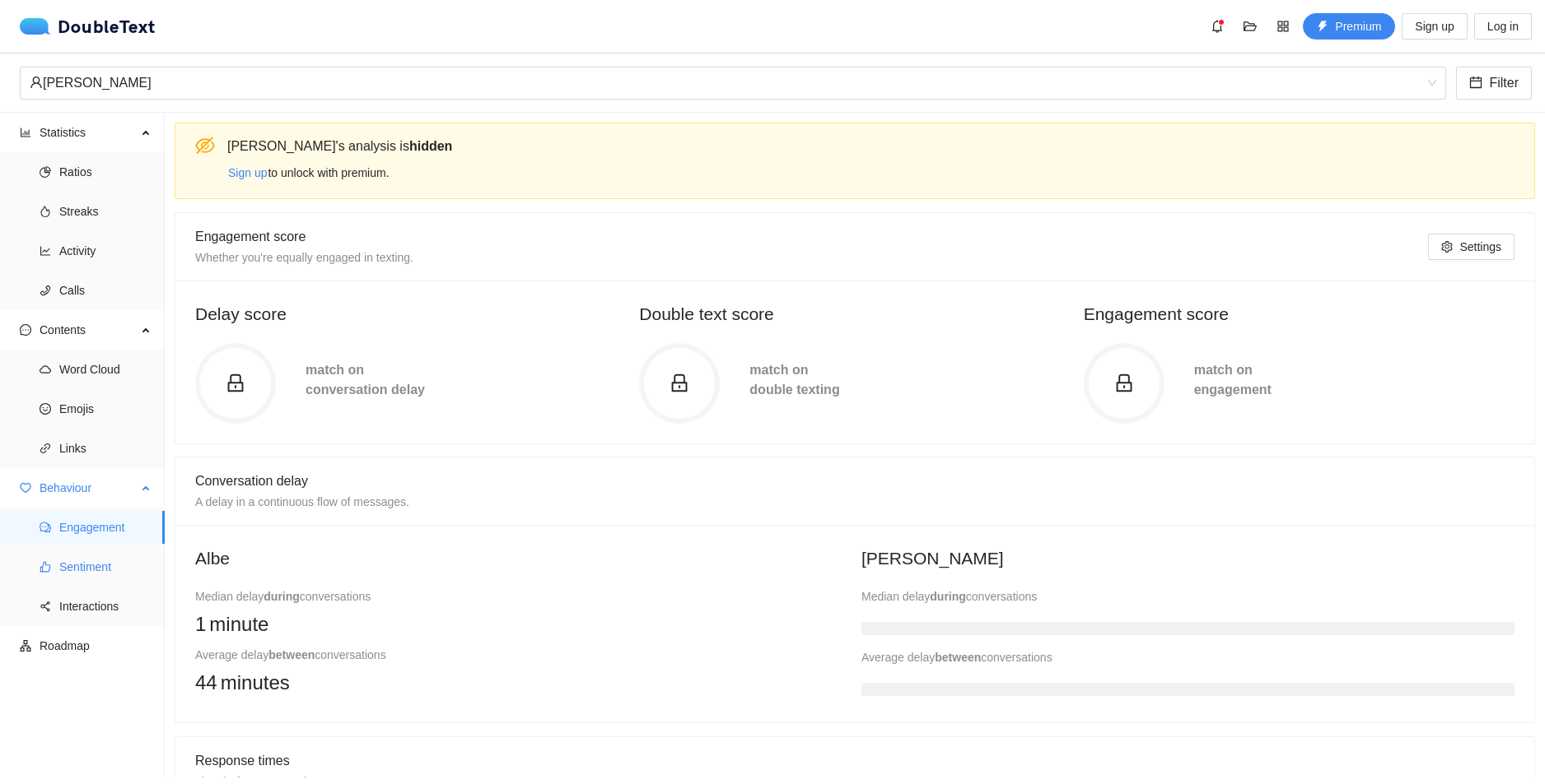
click at [86, 562] on span "Sentiment" at bounding box center [105, 567] width 92 height 33
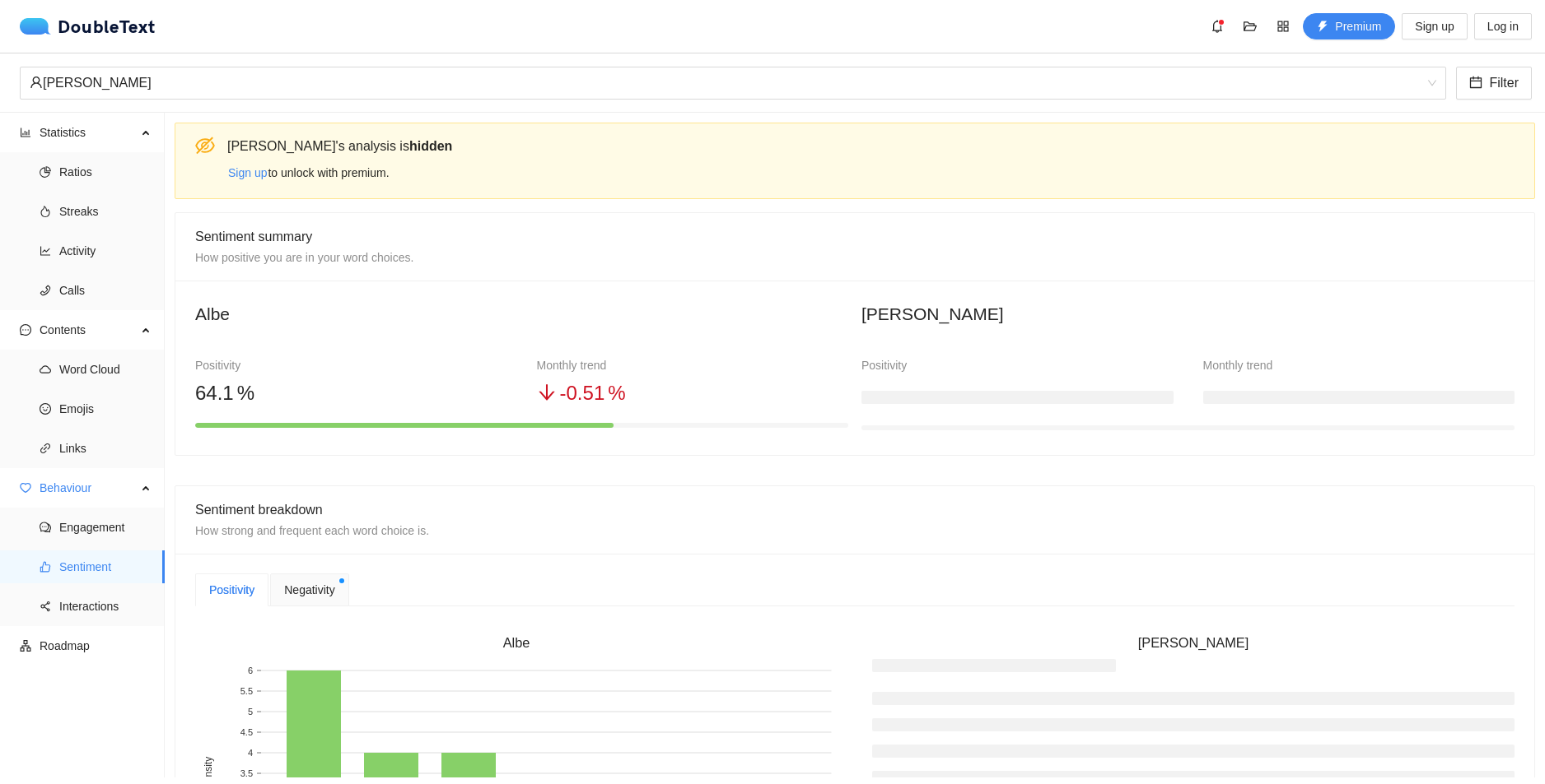
click at [1022, 392] on h3 at bounding box center [1017, 398] width 312 height 13
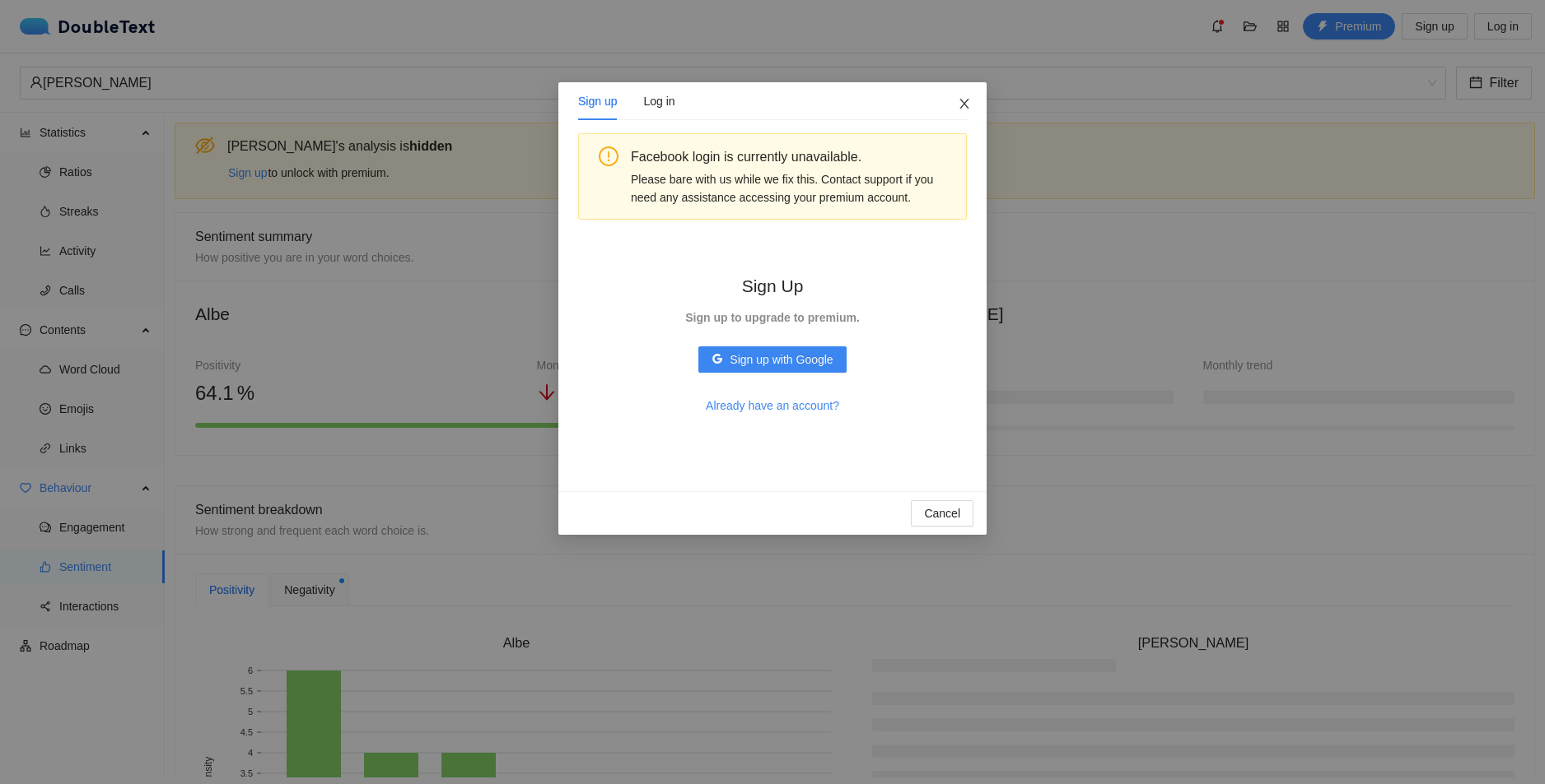
click at [971, 104] on span "Close" at bounding box center [964, 105] width 44 height 44
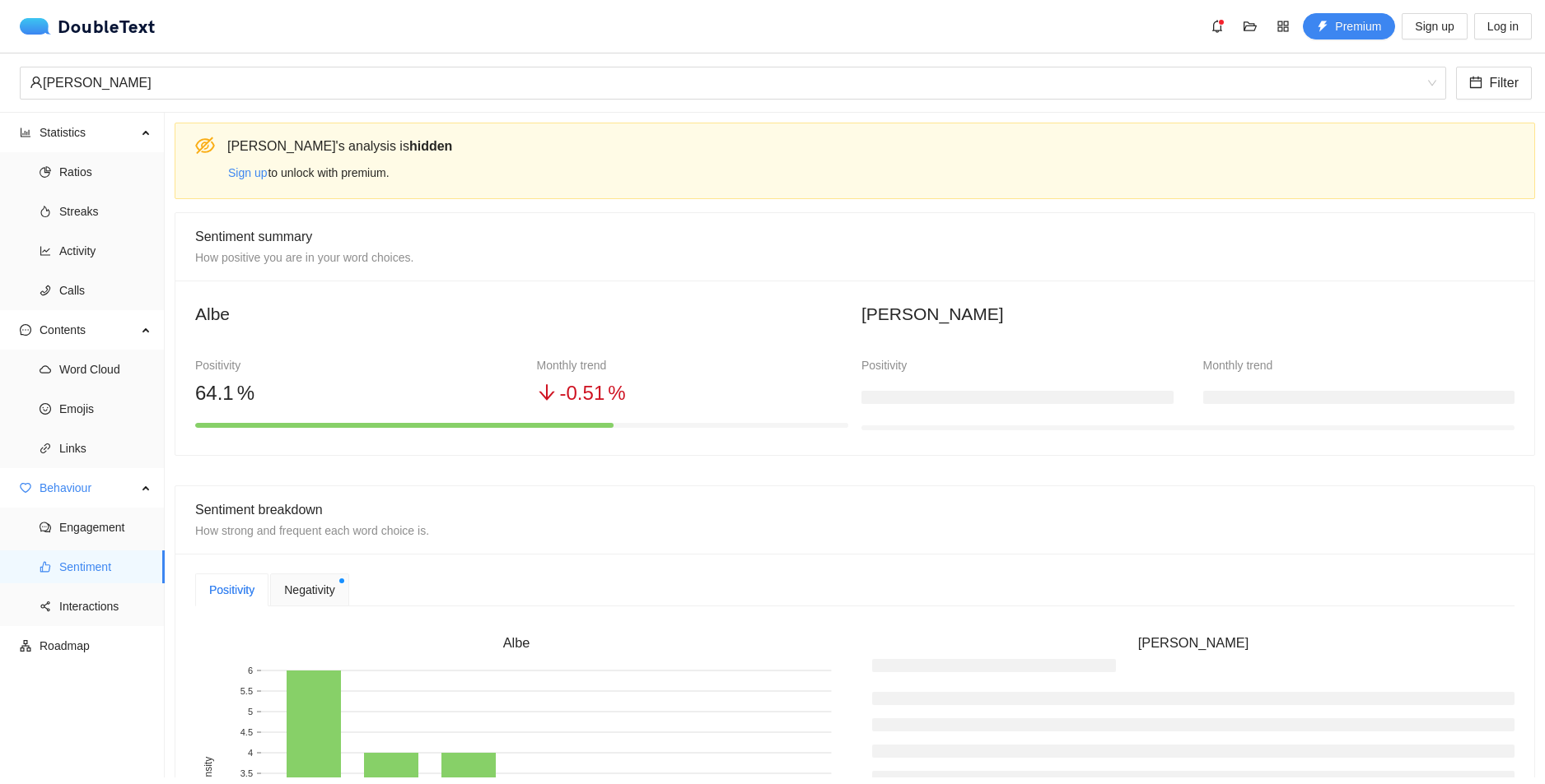
scroll to position [274, 0]
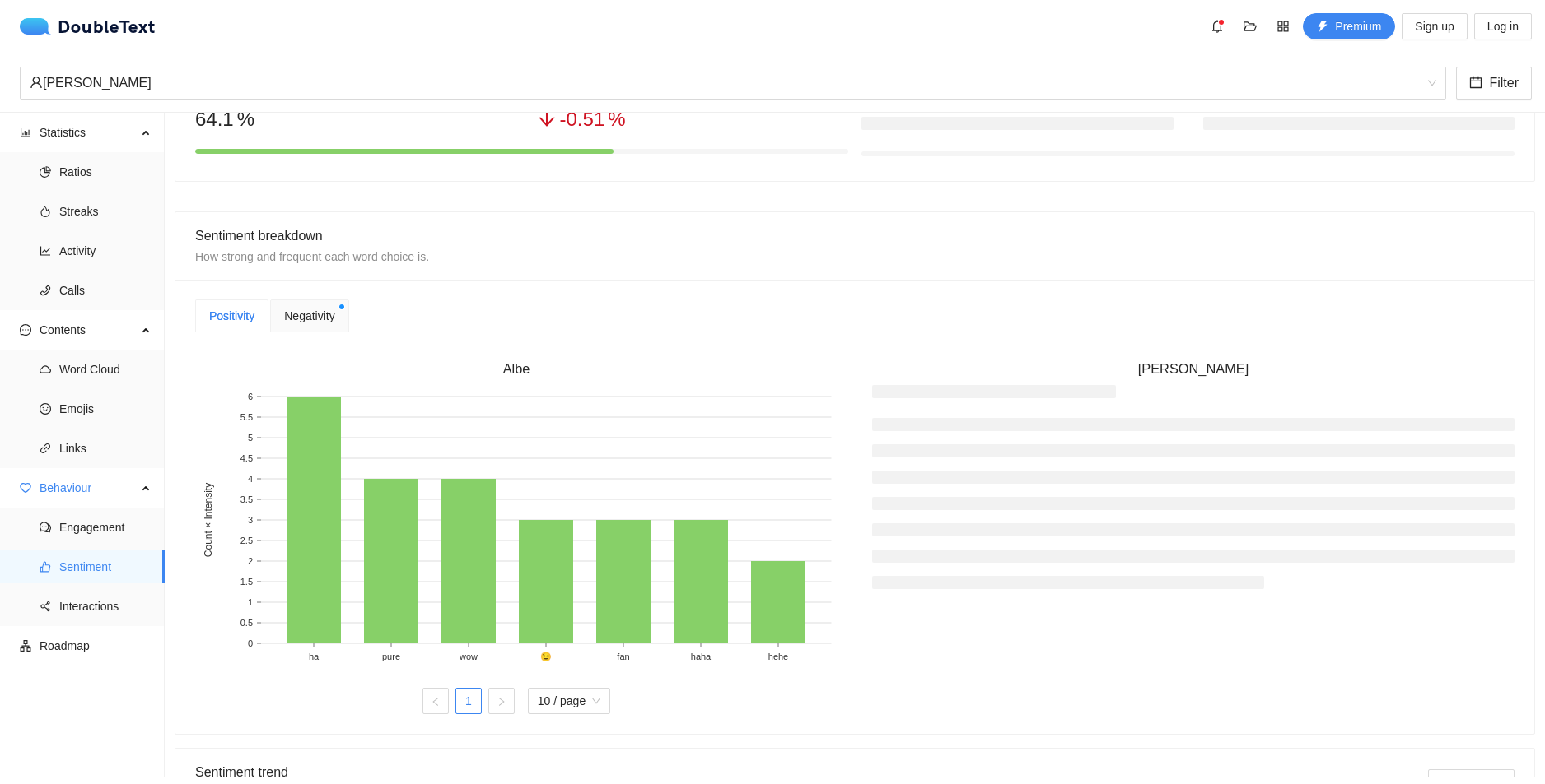
click at [322, 310] on span "Negativity" at bounding box center [309, 316] width 50 height 18
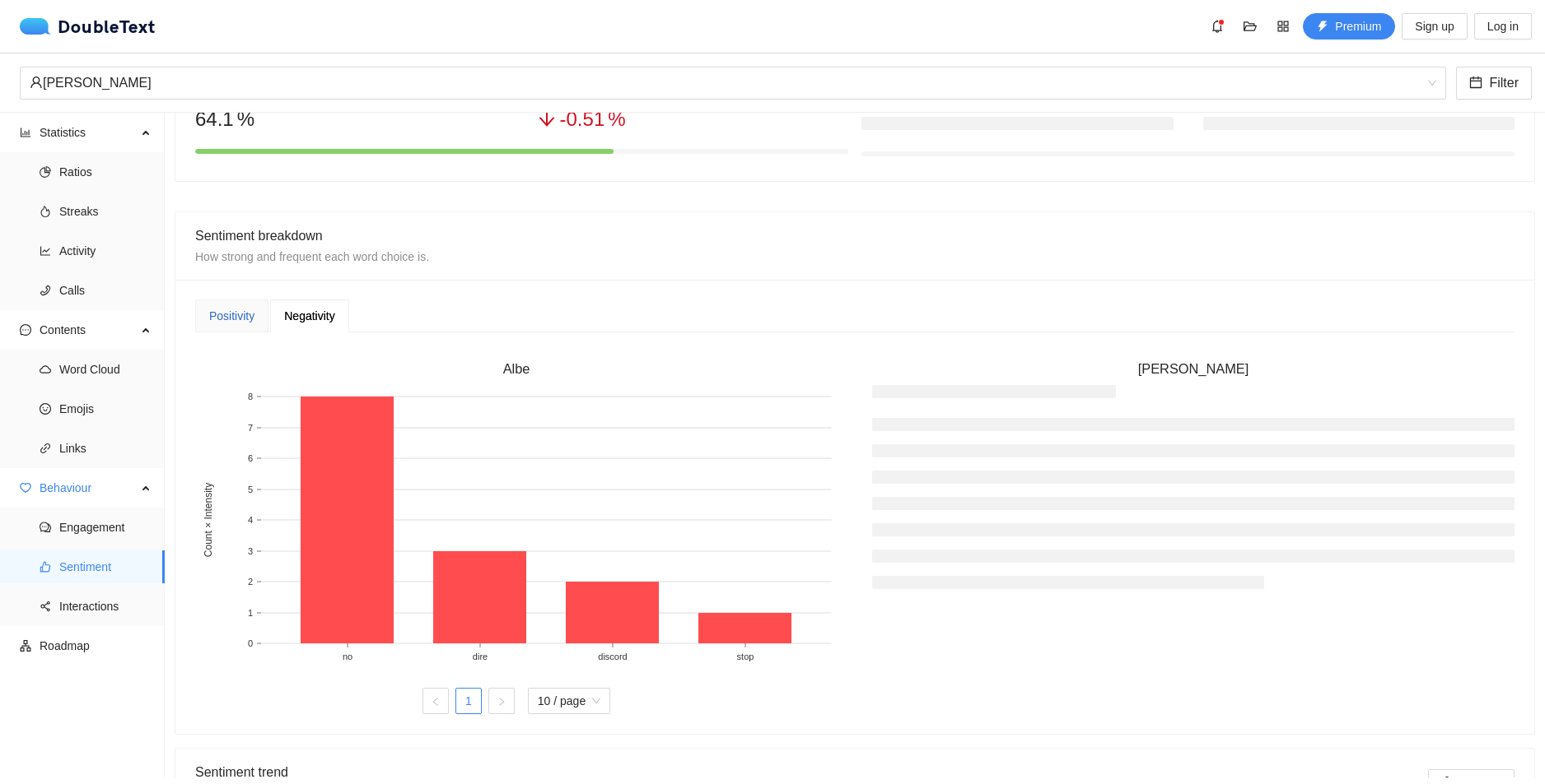
click at [219, 316] on div "Positivity" at bounding box center [232, 316] width 45 height 18
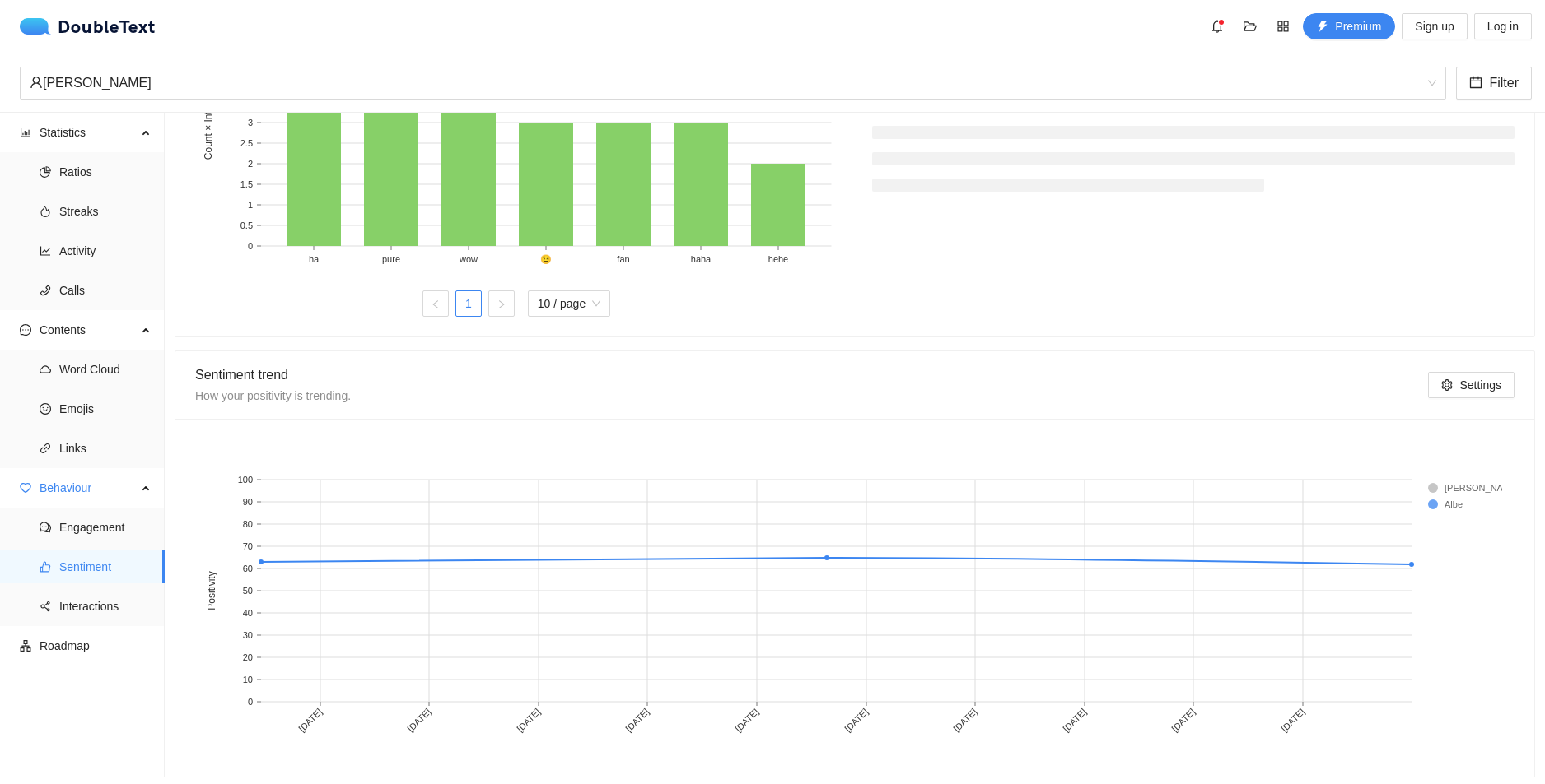
scroll to position [705, 0]
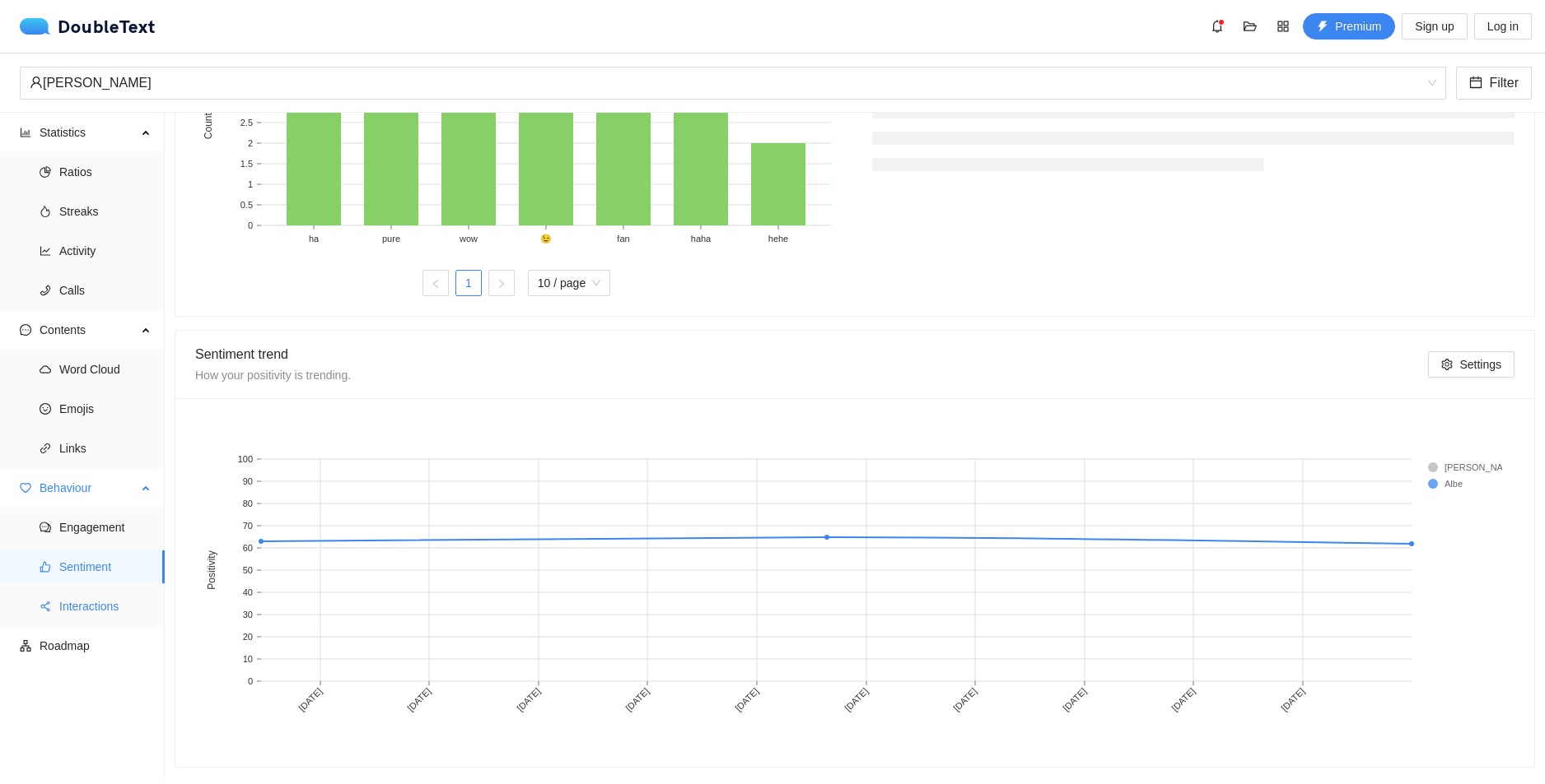
click at [119, 612] on span "Interactions" at bounding box center [105, 607] width 92 height 33
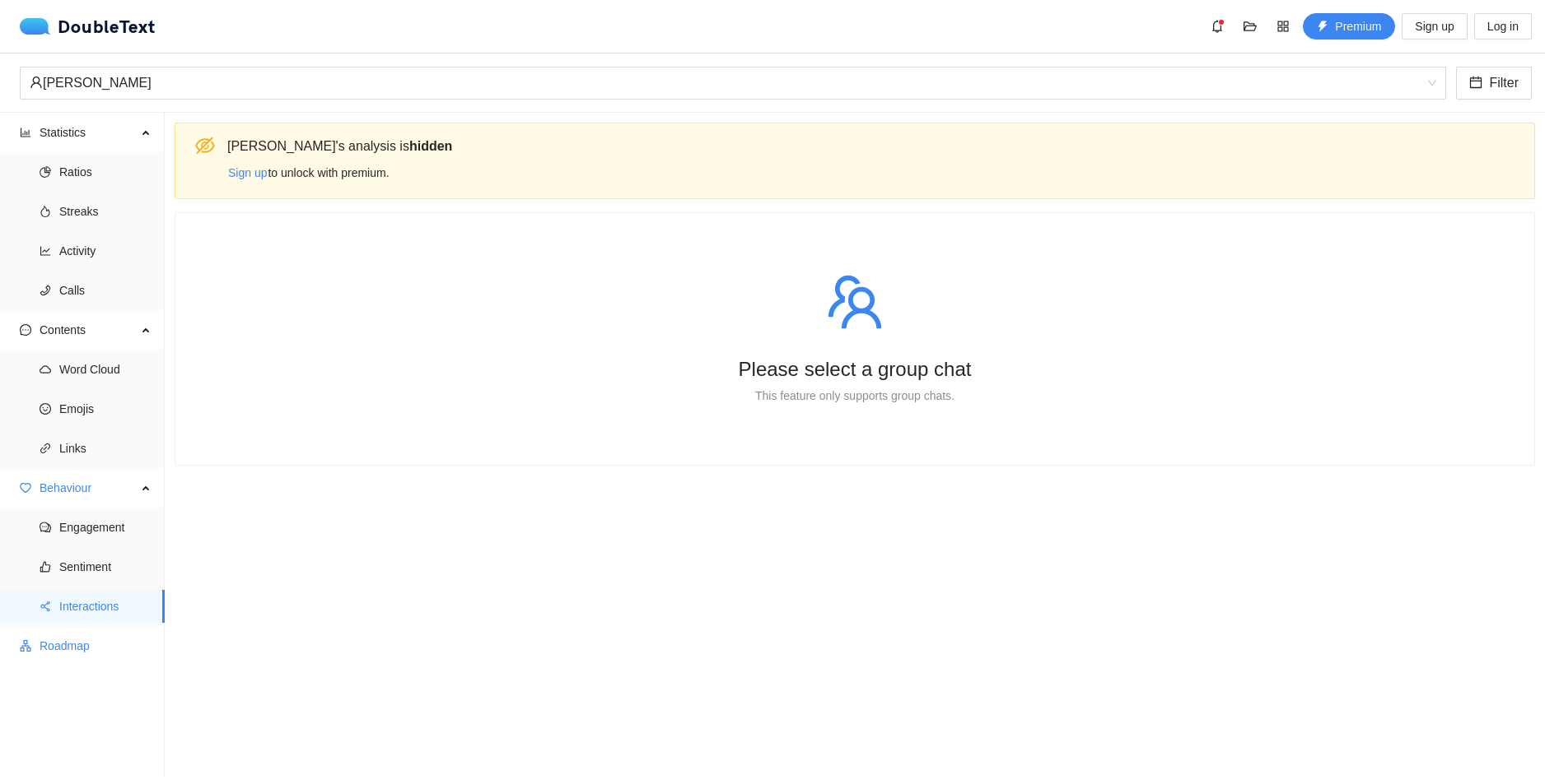
click at [99, 644] on span "Roadmap" at bounding box center [96, 646] width 112 height 33
